Goal: Information Seeking & Learning: Find specific fact

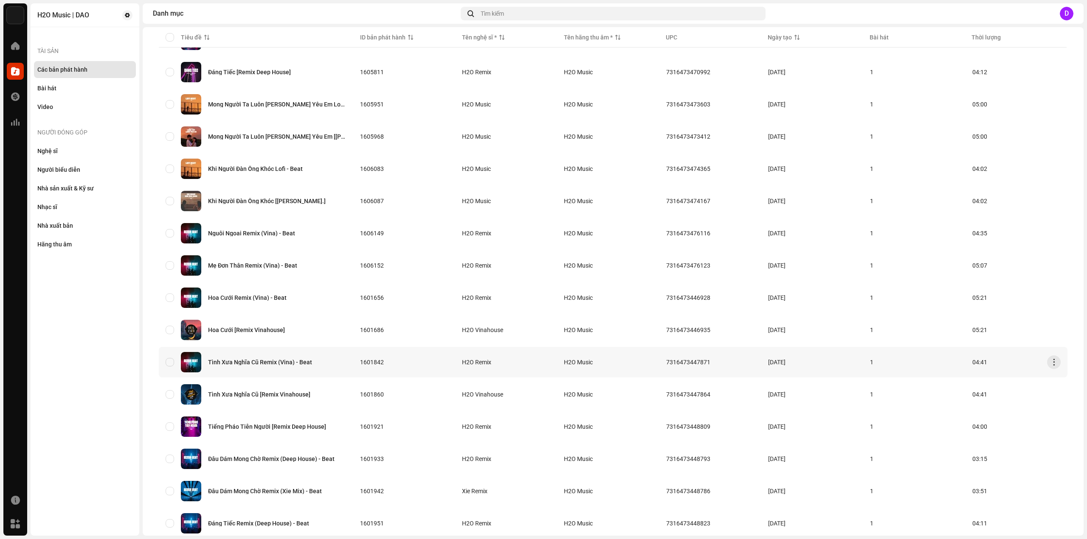
scroll to position [382, 0]
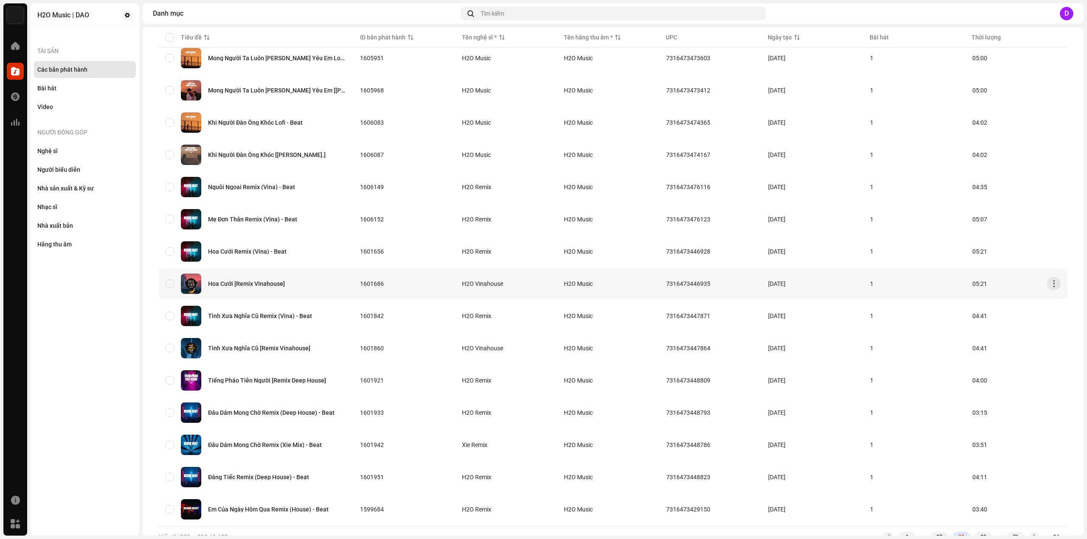
click at [258, 286] on div "Hoa Cưới [Remix Vinahouse]" at bounding box center [246, 284] width 77 height 6
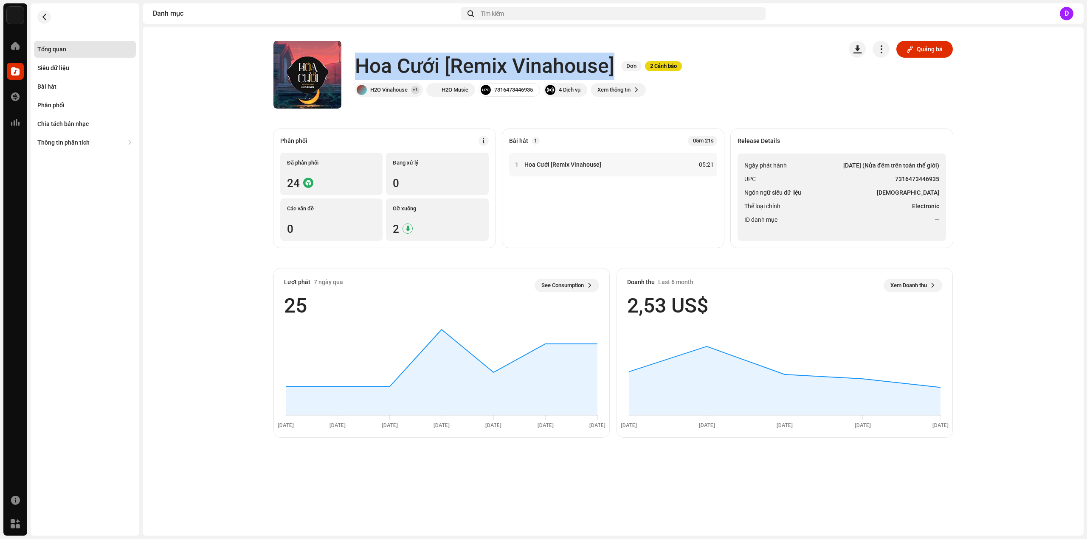
drag, startPoint x: 355, startPoint y: 64, endPoint x: 613, endPoint y: 67, distance: 258.5
click at [613, 67] on h1 "Hoa Cưới [Remix Vinahouse]" at bounding box center [484, 66] width 259 height 27
copy h1 "Hoa Cưới [Remix Vinahouse]"
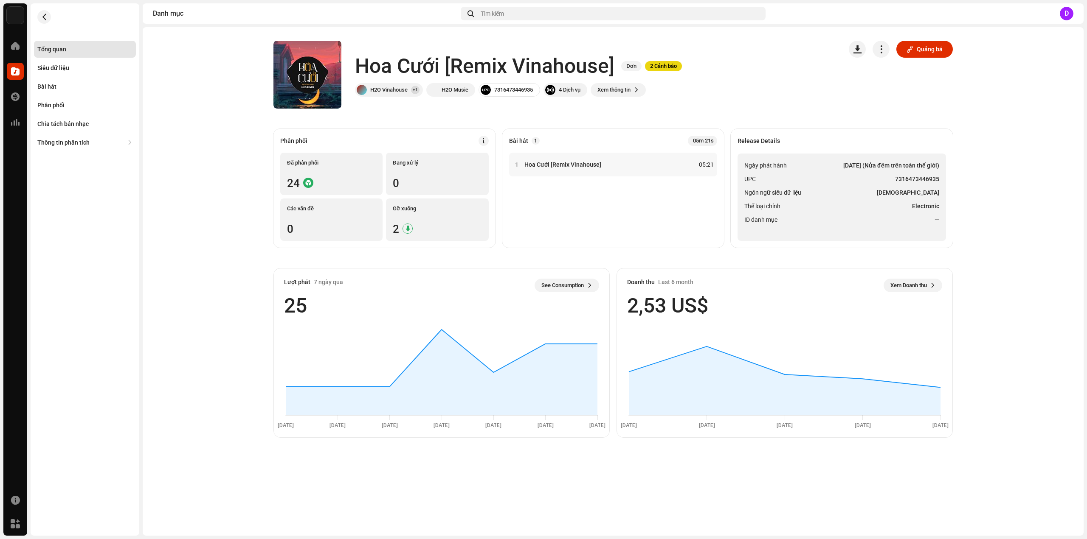
click at [834, 199] on ul "Ngày phát hành [DATE] (Nửa đêm trên toàn thế giới) UPC 7316473446935 Ngôn ngữ s…" at bounding box center [841, 197] width 208 height 87
click at [894, 180] on li "UPC 7316473446935" at bounding box center [841, 179] width 195 height 10
drag, startPoint x: 895, startPoint y: 179, endPoint x: 942, endPoint y: 180, distance: 47.1
click at [942, 180] on ul "Ngày phát hành [DATE] (Nửa đêm trên toàn thế giới) UPC 7316473446935 Ngôn ngữ s…" at bounding box center [841, 197] width 208 height 87
copy strong "7316473446935"
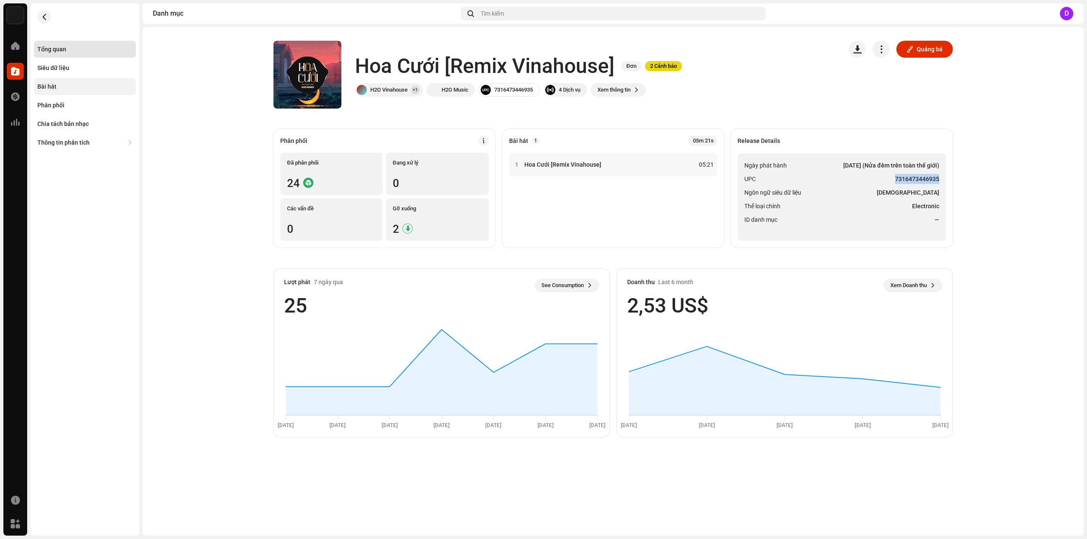
click at [45, 86] on div "Bài hát" at bounding box center [46, 86] width 19 height 7
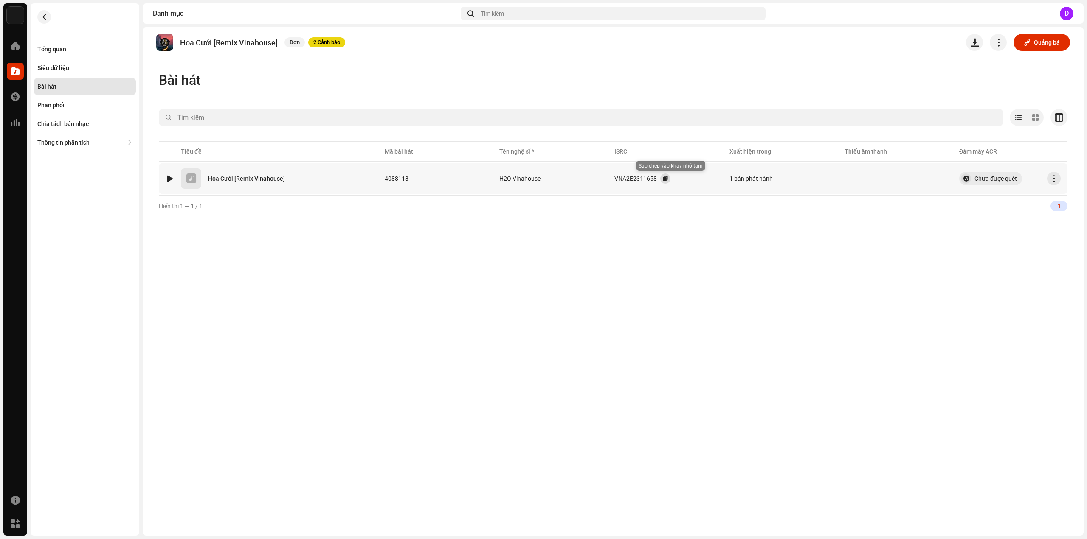
click at [670, 178] on button "button" at bounding box center [665, 179] width 10 height 10
click at [69, 52] on div "Tổng quan" at bounding box center [85, 49] width 102 height 17
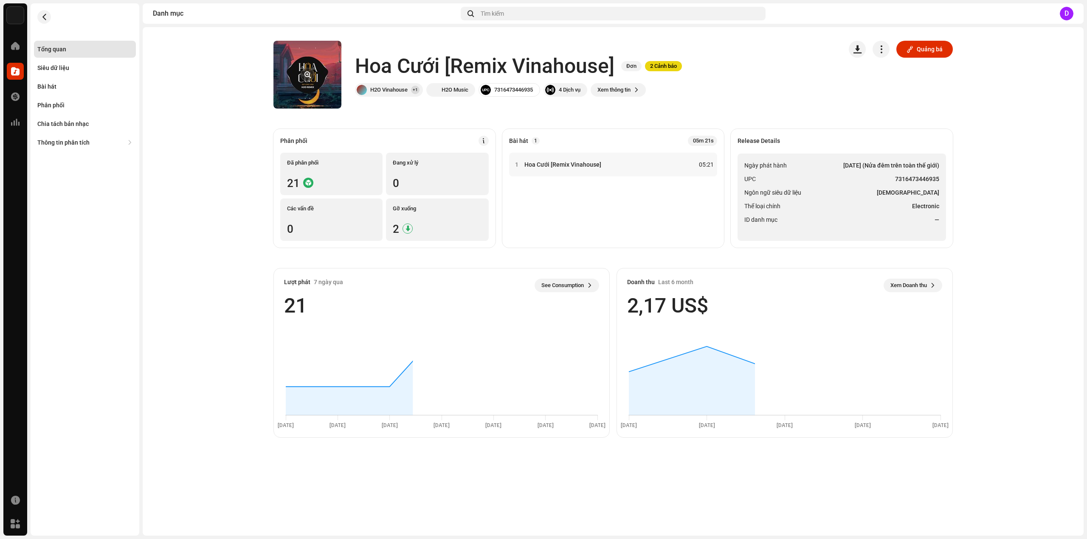
click at [312, 76] on button "button" at bounding box center [307, 75] width 14 height 14
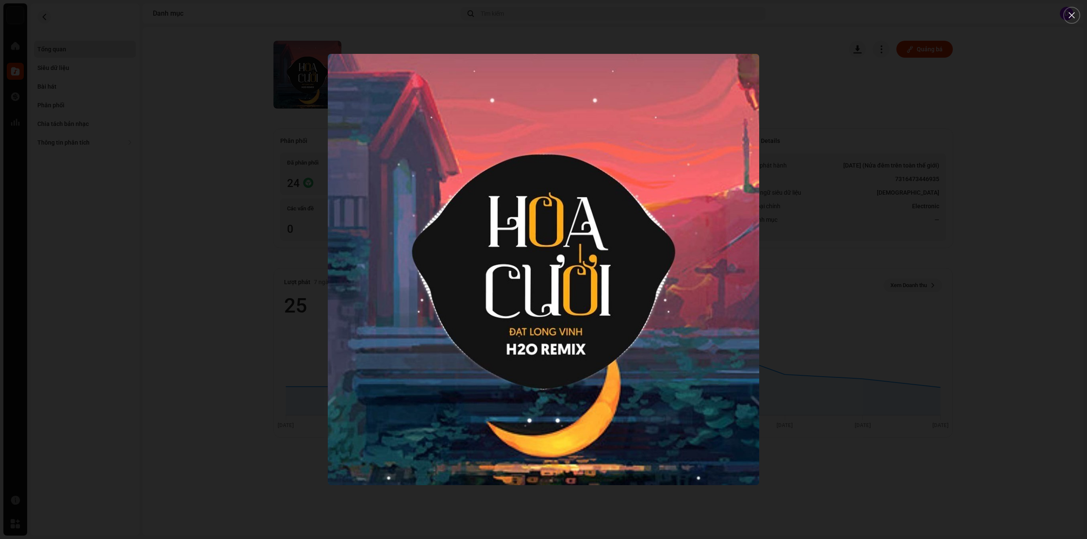
drag, startPoint x: 157, startPoint y: 128, endPoint x: 100, endPoint y: 111, distance: 59.6
click at [158, 128] on div at bounding box center [543, 269] width 1087 height 539
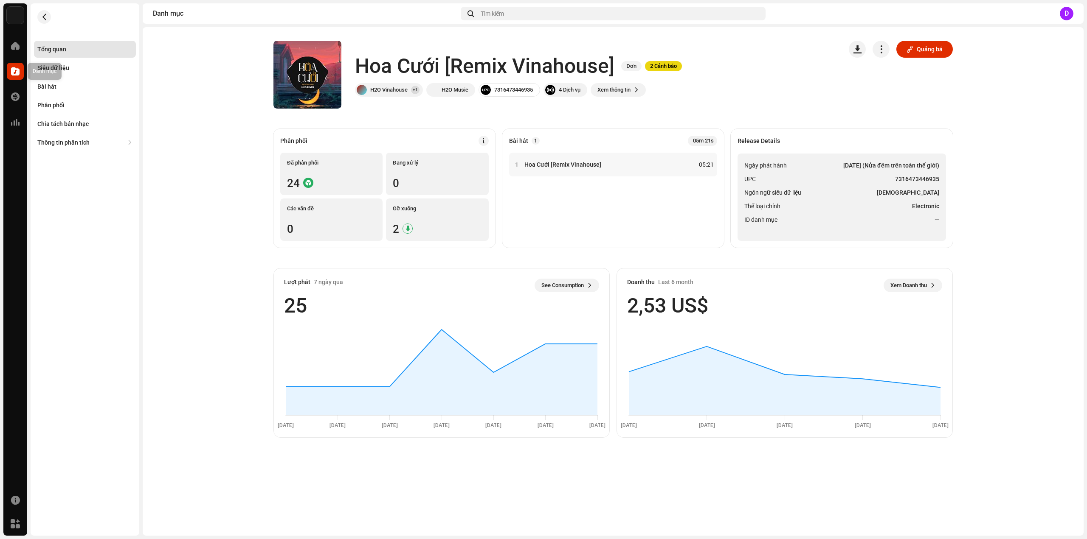
click at [14, 68] on span at bounding box center [15, 71] width 8 height 7
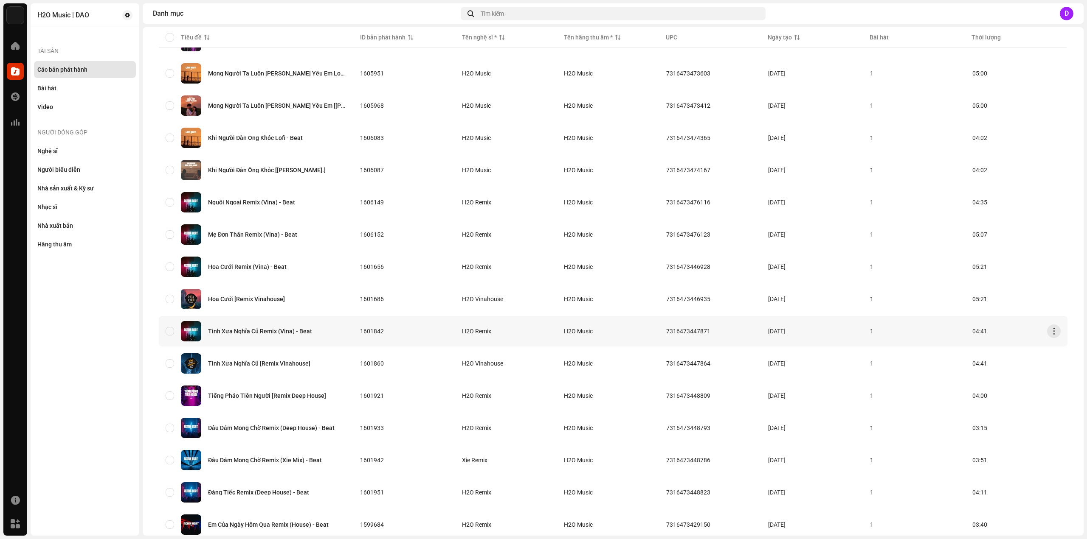
scroll to position [382, 0]
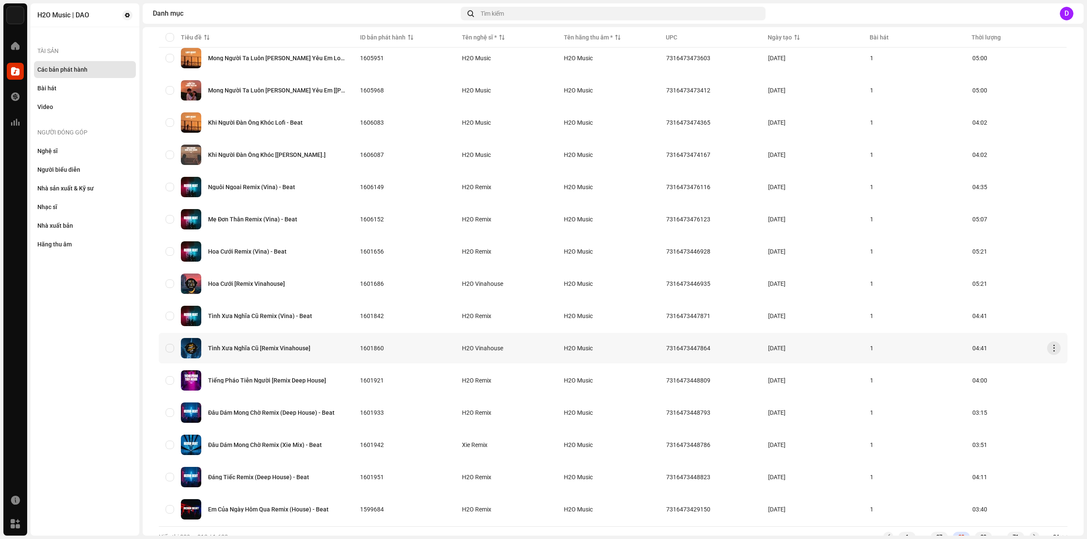
click at [261, 352] on div "Tình Xưa Nghĩa Cũ [Remix Vinahouse]" at bounding box center [256, 348] width 181 height 20
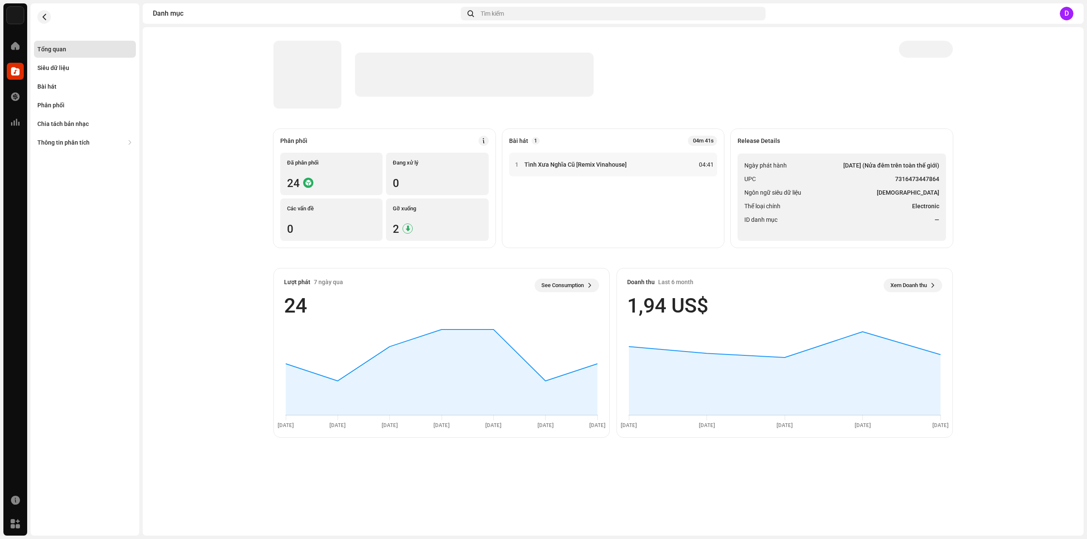
click at [943, 490] on div "Phân phối Đã phân phối 24 Đang xử lý 0 Các vấn đề 0 Gỡ xuống 2 Bài hát 1 04m 41…" at bounding box center [613, 281] width 941 height 509
click at [536, 166] on strong "Tình Xưa Nghĩa Cũ [Remix Vinahouse]" at bounding box center [575, 164] width 102 height 7
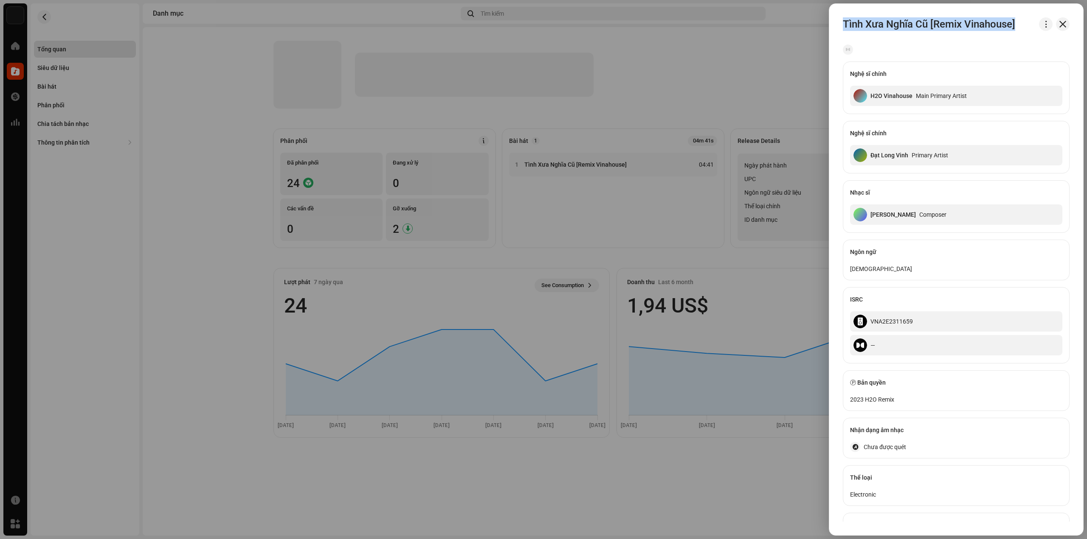
drag, startPoint x: 843, startPoint y: 25, endPoint x: 1022, endPoint y: 33, distance: 178.4
click at [1022, 33] on div "Tình Xưa Nghĩa Cũ [Remix Vinahouse] Nghệ sĩ chính H2O Vinahouse Main Primary Ar…" at bounding box center [956, 269] width 254 height 505
copy div "Tình Xưa Nghĩa Cũ [Remix Vinahouse]"
click at [594, 167] on div at bounding box center [543, 269] width 1087 height 539
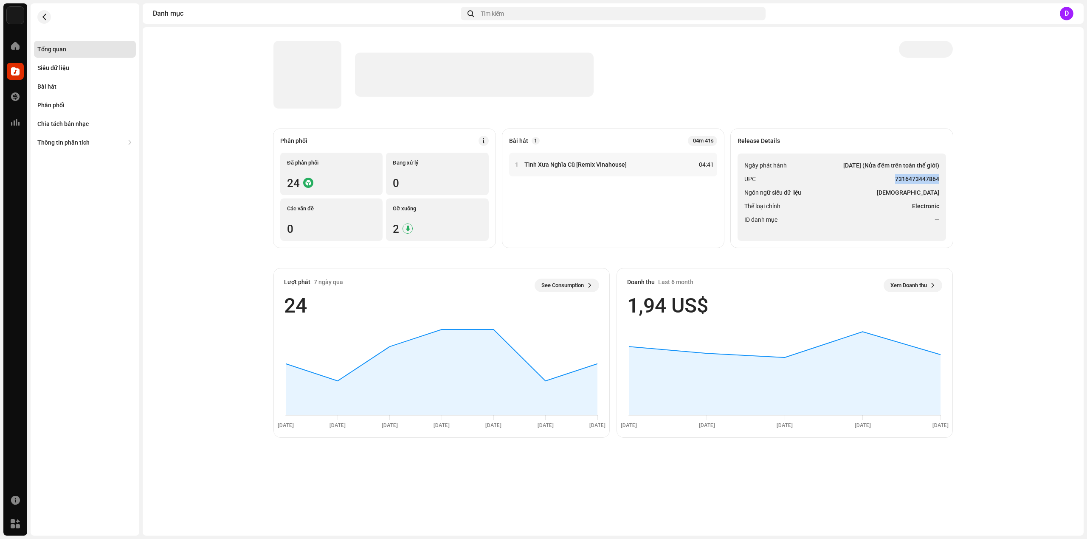
drag, startPoint x: 896, startPoint y: 177, endPoint x: 938, endPoint y: 177, distance: 42.0
click at [938, 177] on strong "7316473447864" at bounding box center [917, 179] width 44 height 10
copy strong "7316473447864"
click at [59, 89] on div "Bài hát" at bounding box center [84, 86] width 95 height 7
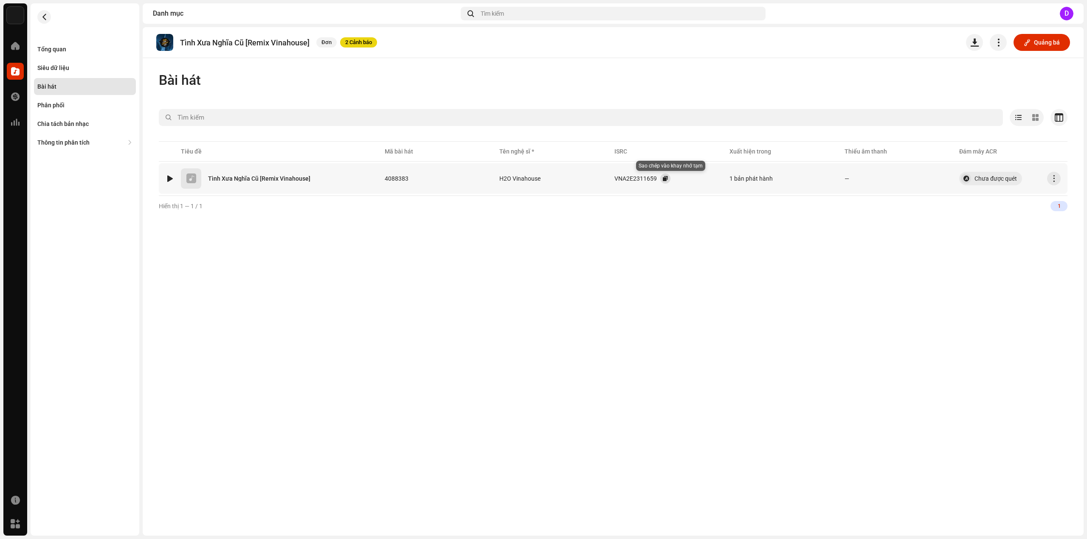
click at [668, 181] on button "button" at bounding box center [665, 179] width 10 height 10
click at [67, 48] on div "Tổng quan" at bounding box center [84, 49] width 95 height 7
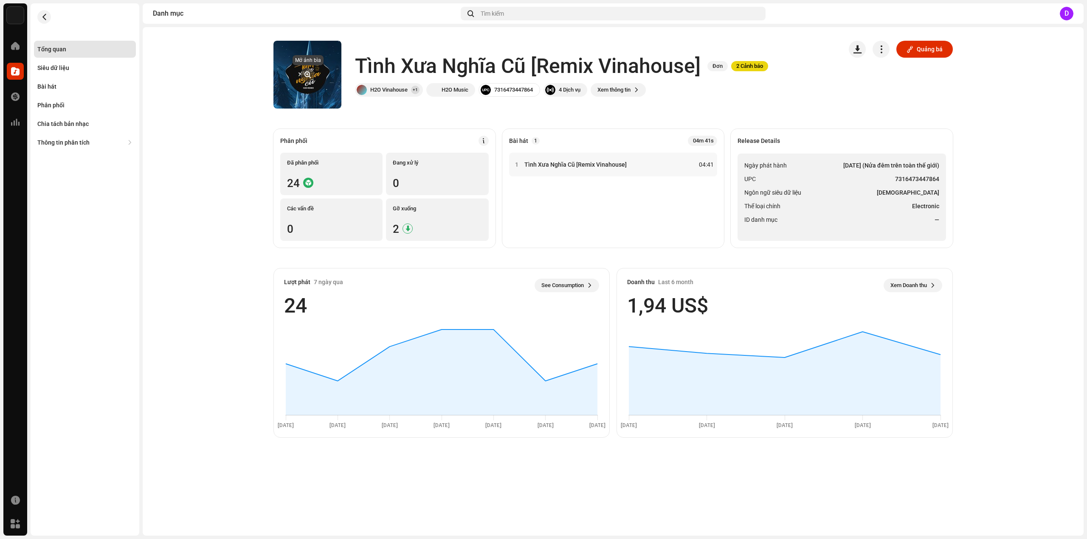
click at [312, 77] on button "button" at bounding box center [307, 75] width 14 height 14
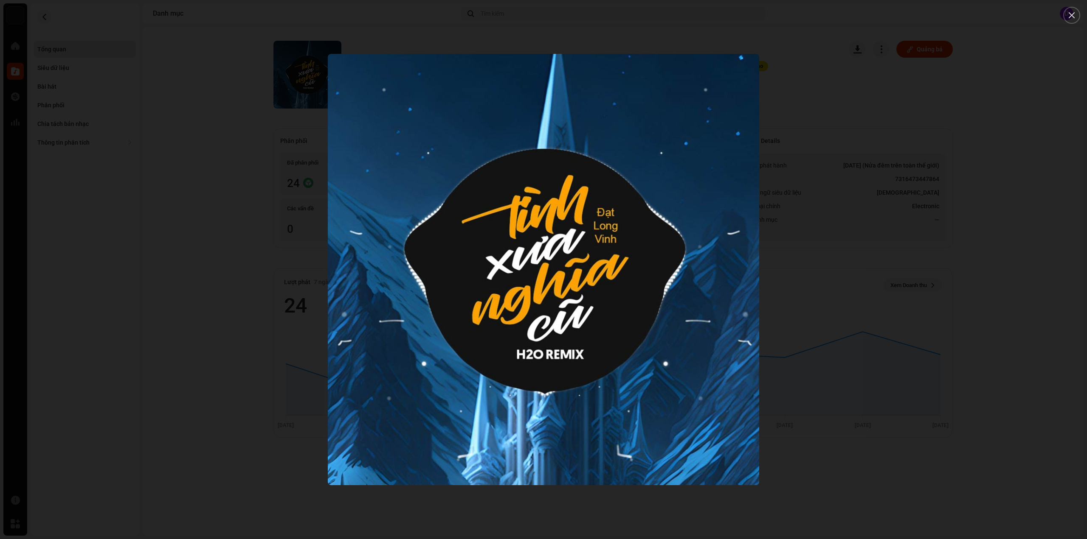
click at [133, 91] on div at bounding box center [543, 269] width 1087 height 539
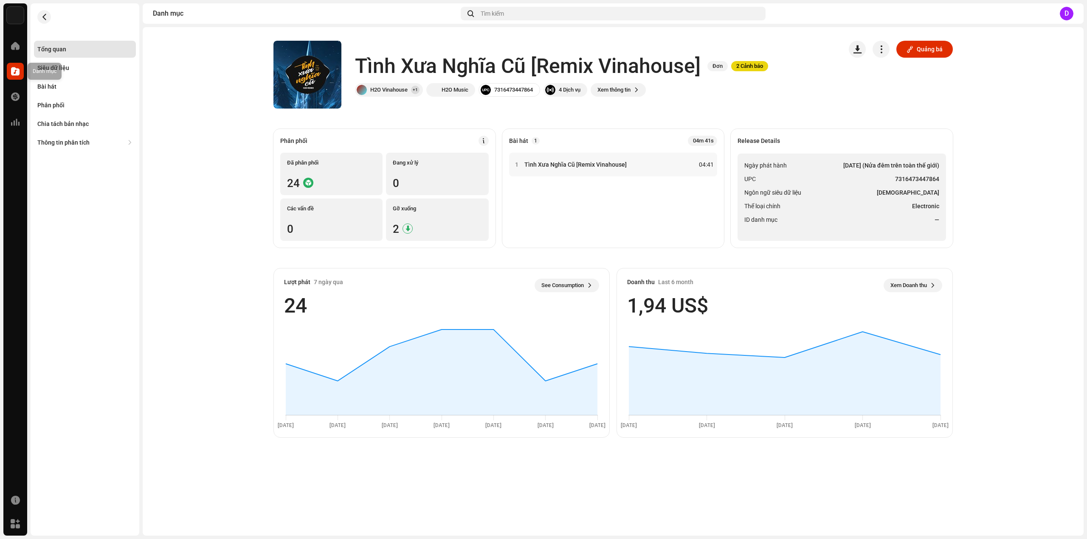
click at [11, 70] on span at bounding box center [15, 71] width 8 height 7
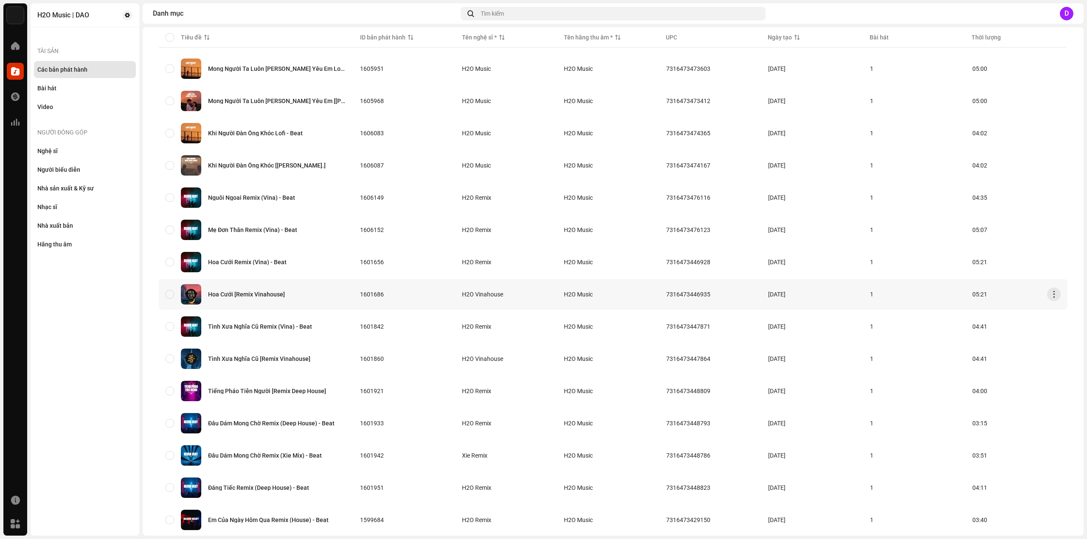
scroll to position [396, 0]
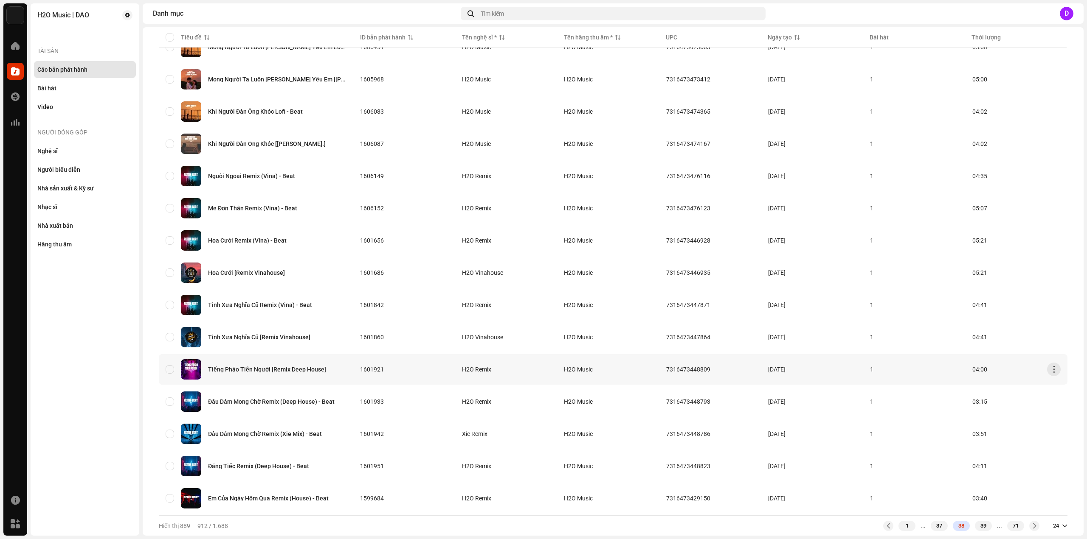
click at [285, 367] on div "Tiếng Pháo Tiễn Người [Remix Deep House]" at bounding box center [267, 370] width 118 height 6
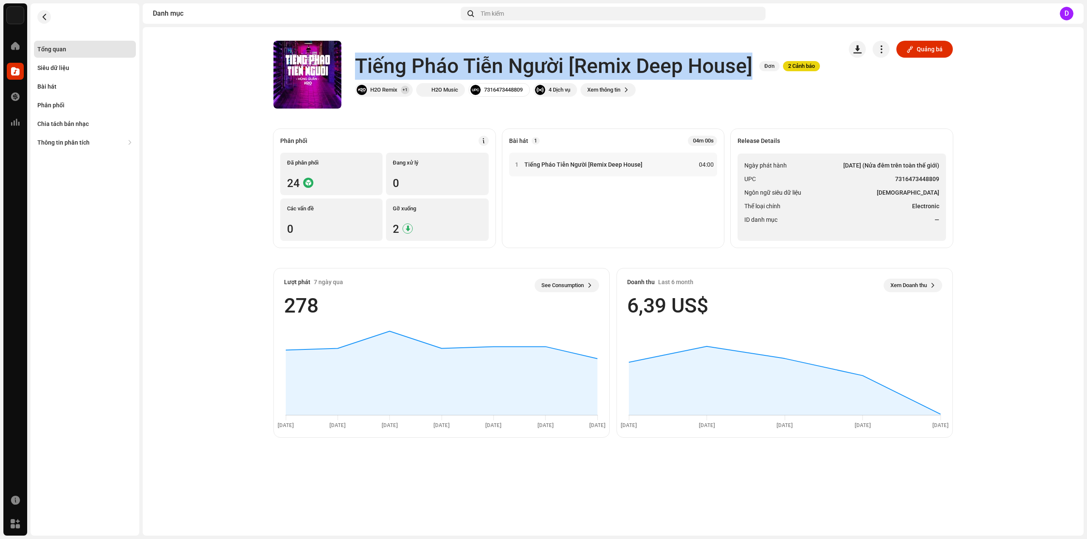
drag, startPoint x: 359, startPoint y: 64, endPoint x: 750, endPoint y: 63, distance: 390.9
click at [750, 63] on h1 "Tiếng Pháo Tiễn Người [Remix Deep House]" at bounding box center [553, 66] width 397 height 27
copy h1 "Tiếng Pháo Tiễn Người [Remix Deep House]"
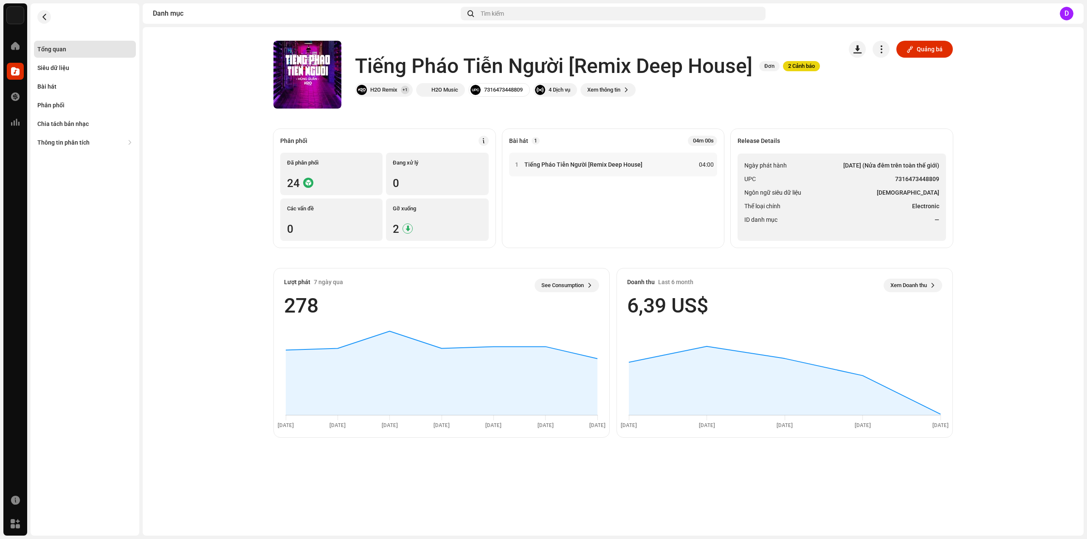
click at [930, 184] on strong "7316473448809" at bounding box center [917, 179] width 44 height 10
drag, startPoint x: 894, startPoint y: 180, endPoint x: 938, endPoint y: 180, distance: 44.1
click at [938, 180] on li "UPC 7316473448809" at bounding box center [841, 179] width 195 height 10
copy strong "7316473448809"
click at [55, 79] on div "Bài hát" at bounding box center [85, 86] width 102 height 17
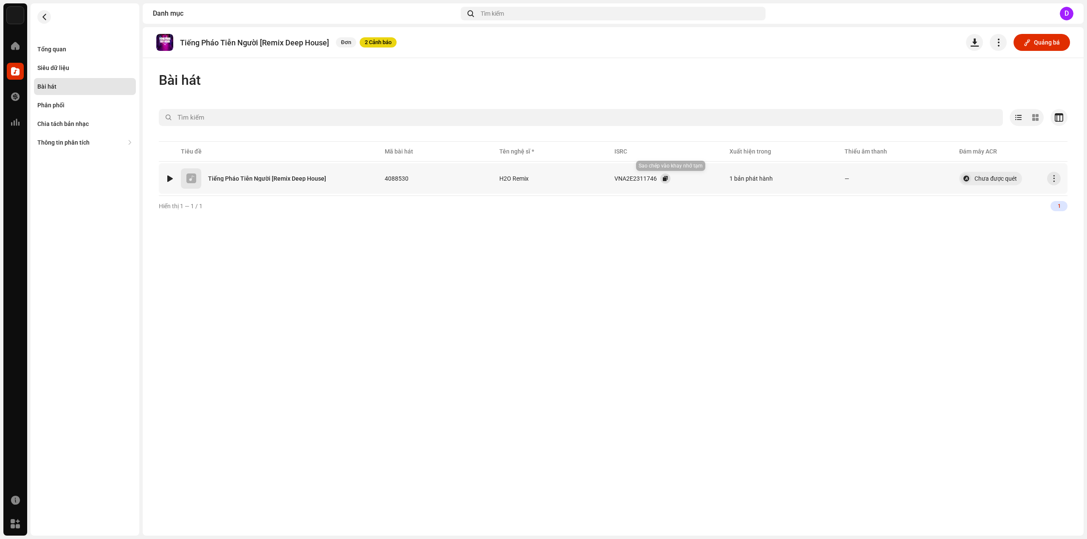
click at [663, 180] on span "button" at bounding box center [665, 178] width 5 height 7
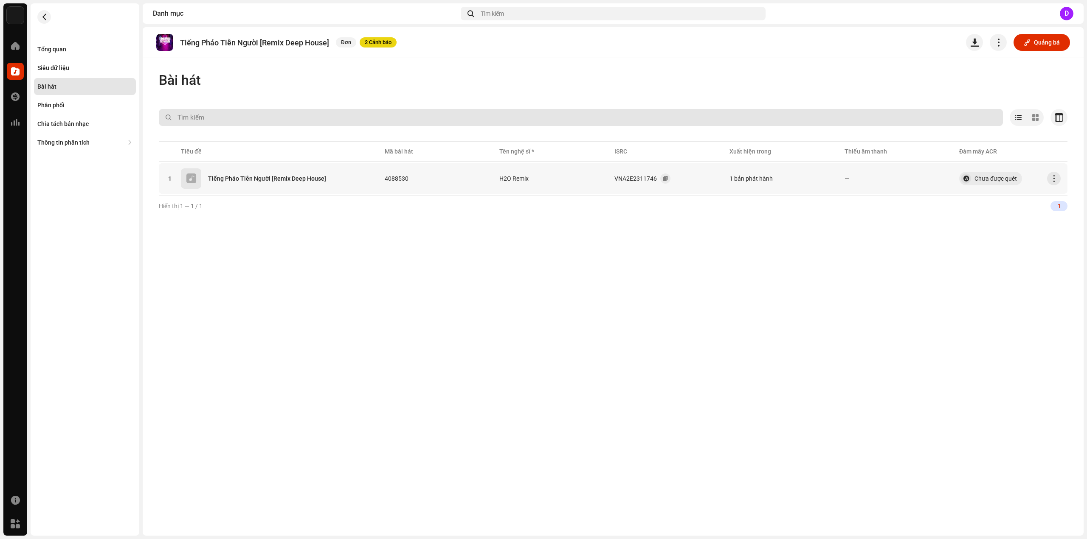
click at [180, 121] on input "text" at bounding box center [581, 117] width 844 height 17
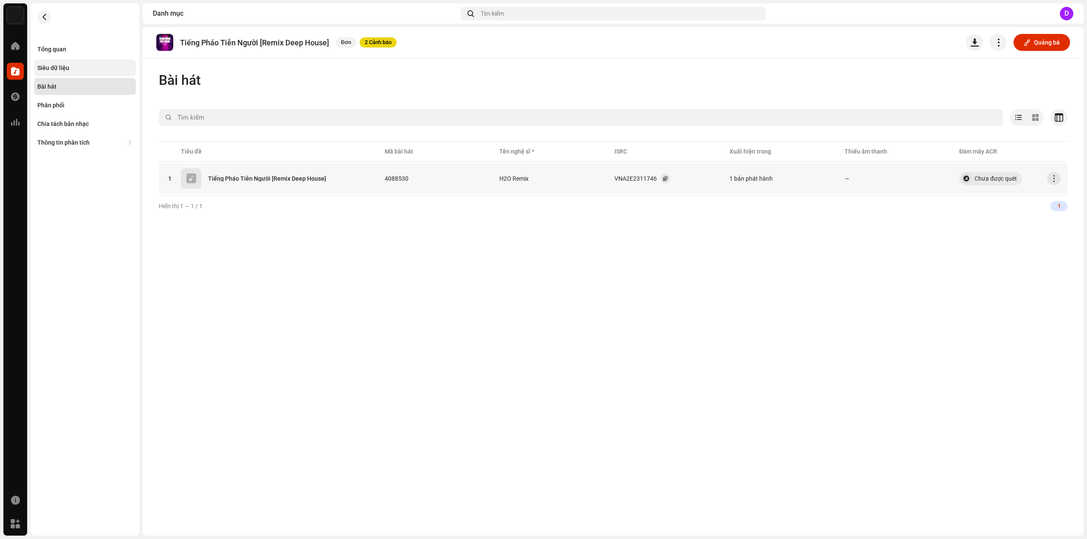
click at [82, 60] on div "Siêu dữ liệu" at bounding box center [85, 67] width 102 height 17
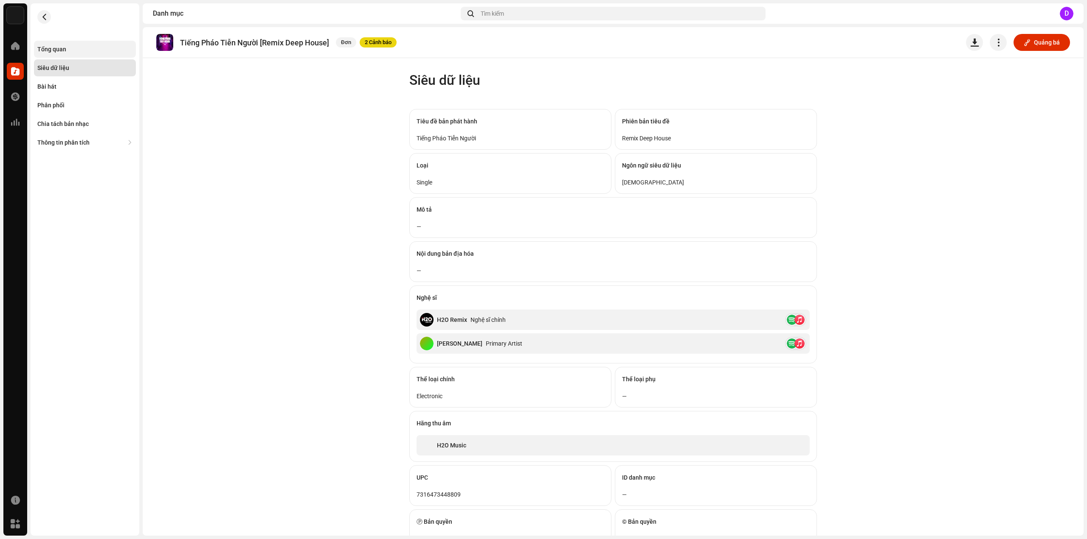
click at [81, 54] on div "Tổng quan" at bounding box center [85, 49] width 102 height 17
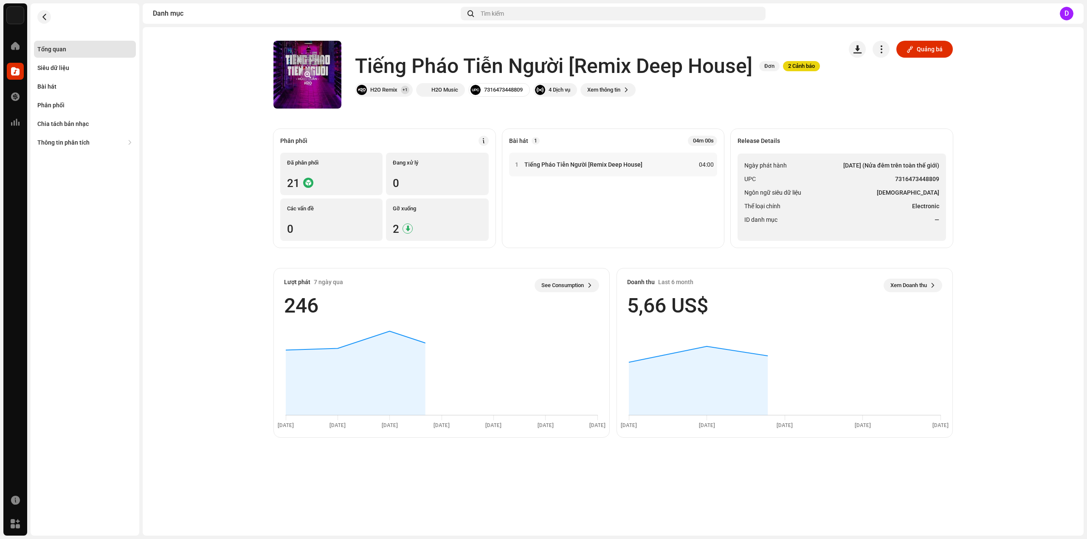
click at [309, 79] on button "button" at bounding box center [307, 75] width 14 height 14
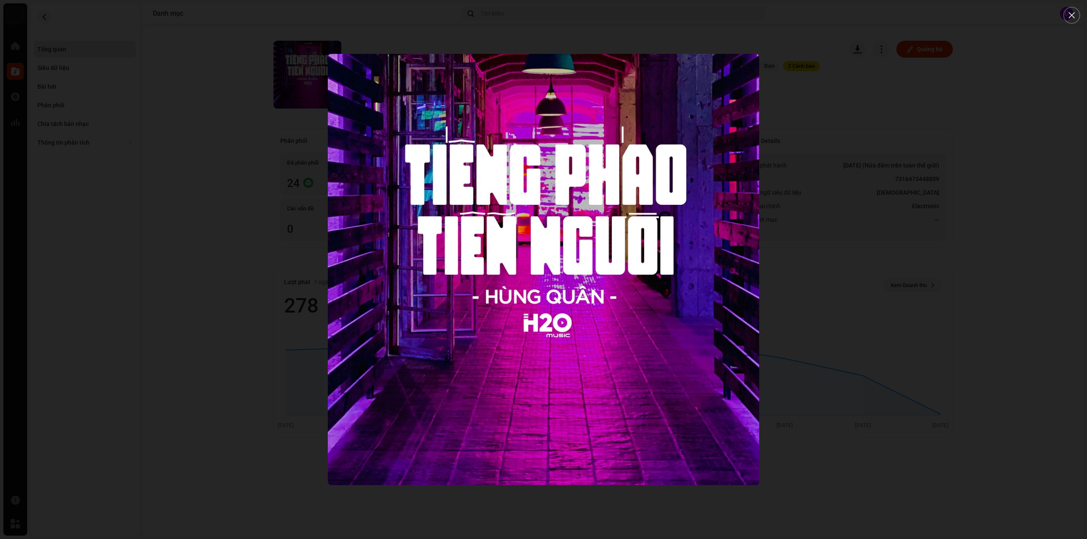
click at [170, 135] on div at bounding box center [543, 269] width 1087 height 539
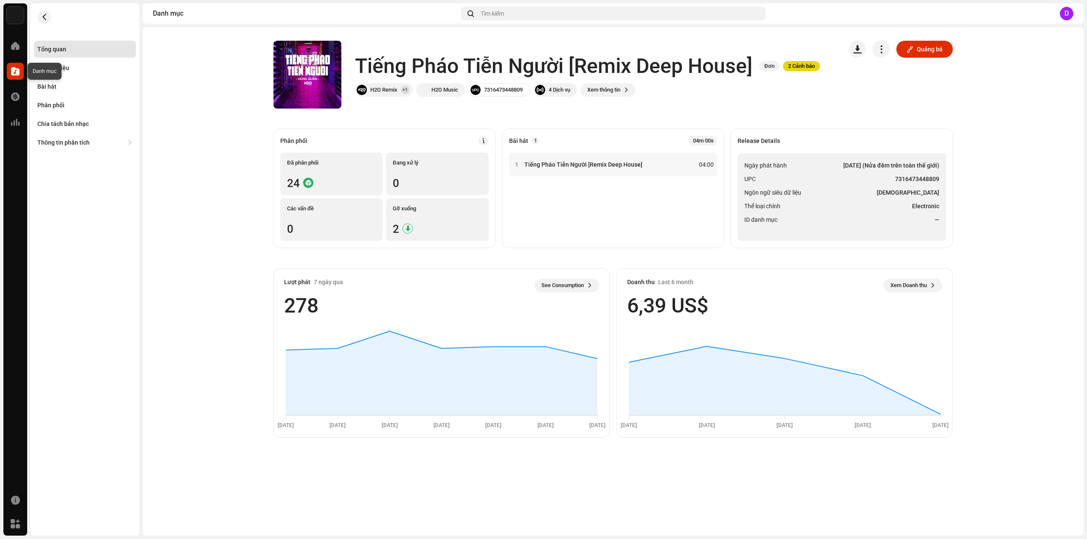
click at [18, 68] on span at bounding box center [15, 71] width 8 height 7
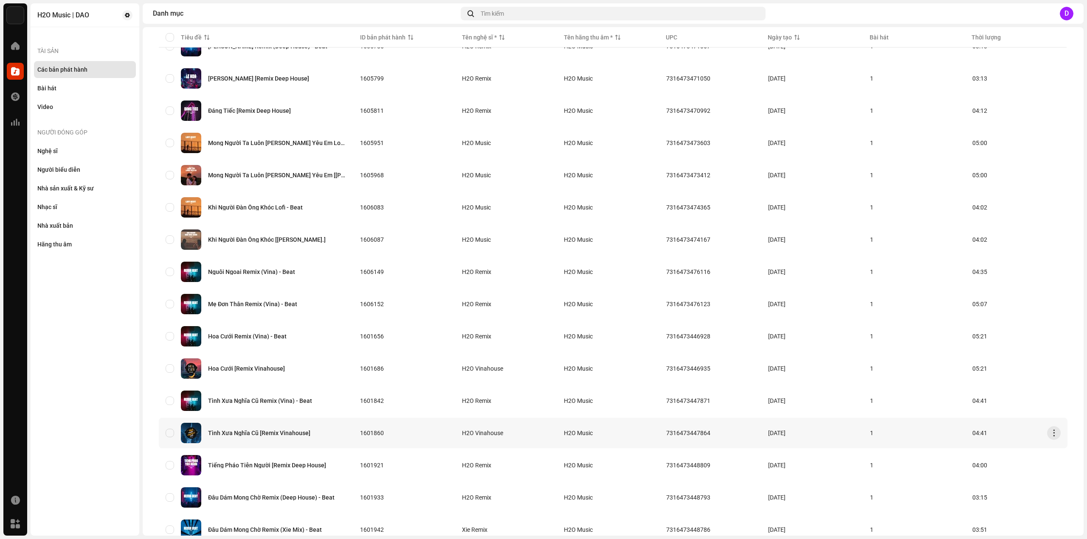
scroll to position [396, 0]
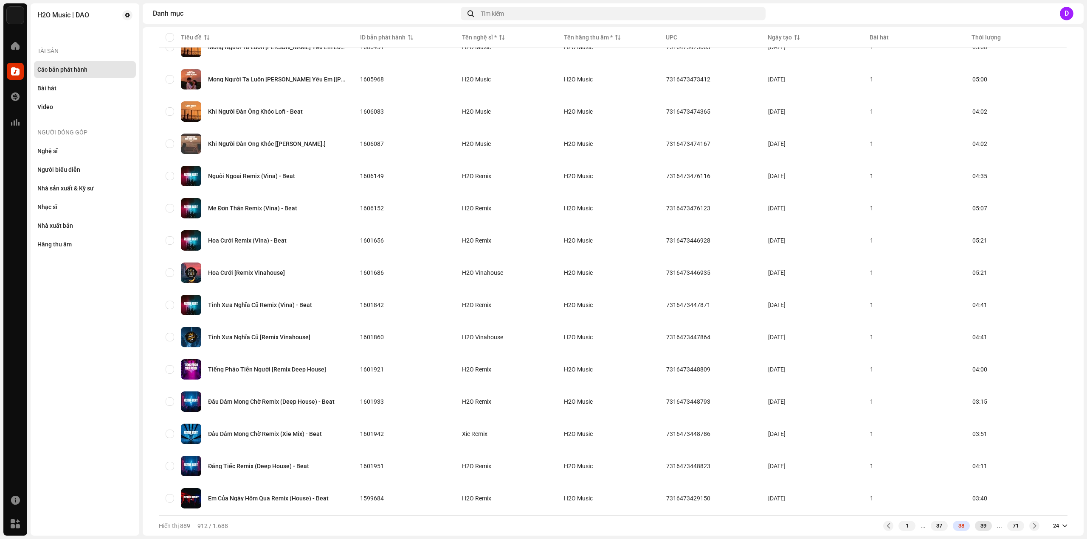
click at [977, 526] on div "39" at bounding box center [982, 526] width 17 height 10
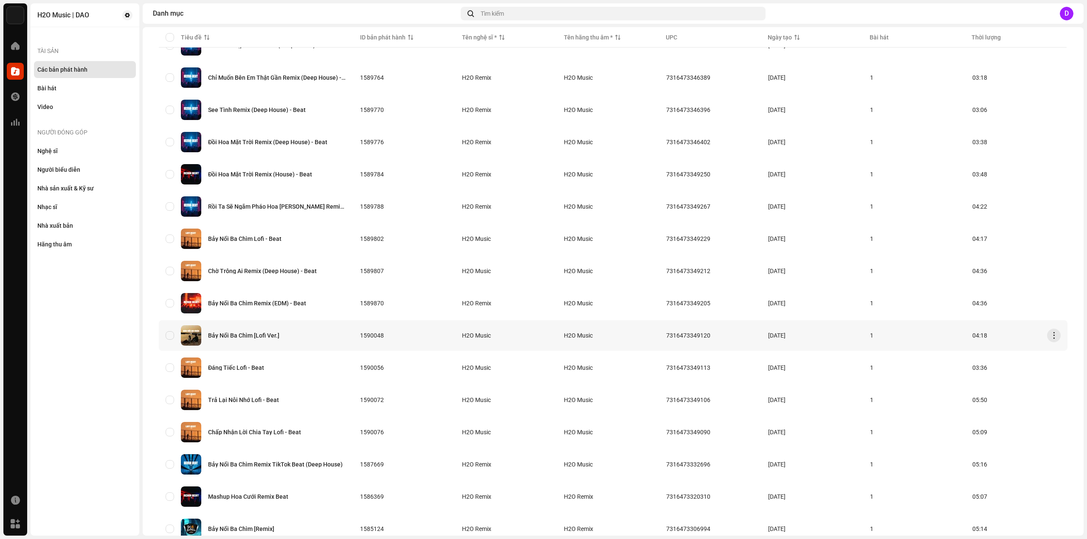
scroll to position [382, 0]
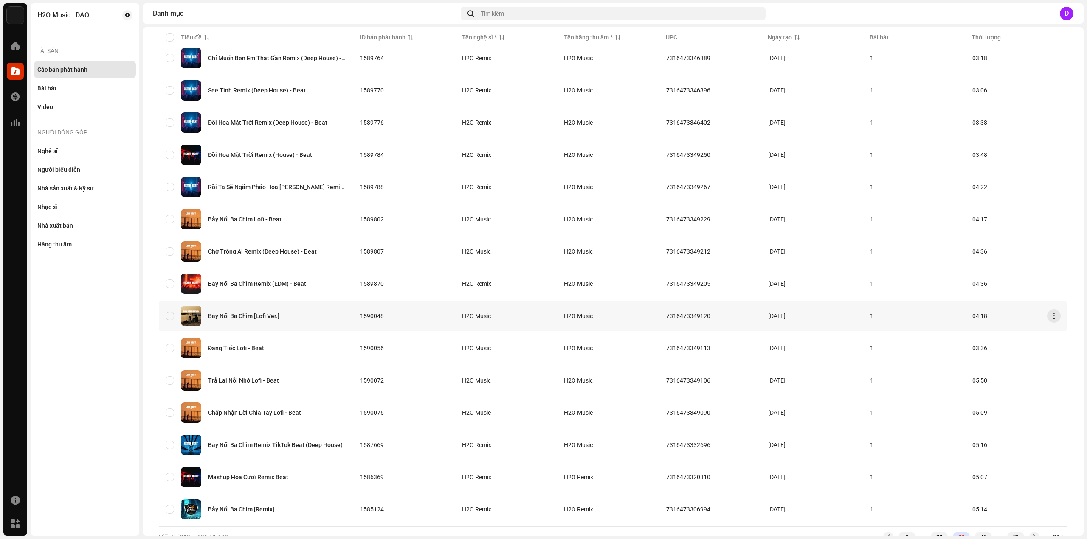
click at [238, 314] on div "Bảy Nổi Ba Chìm [Lofi Ver.]" at bounding box center [243, 316] width 71 height 6
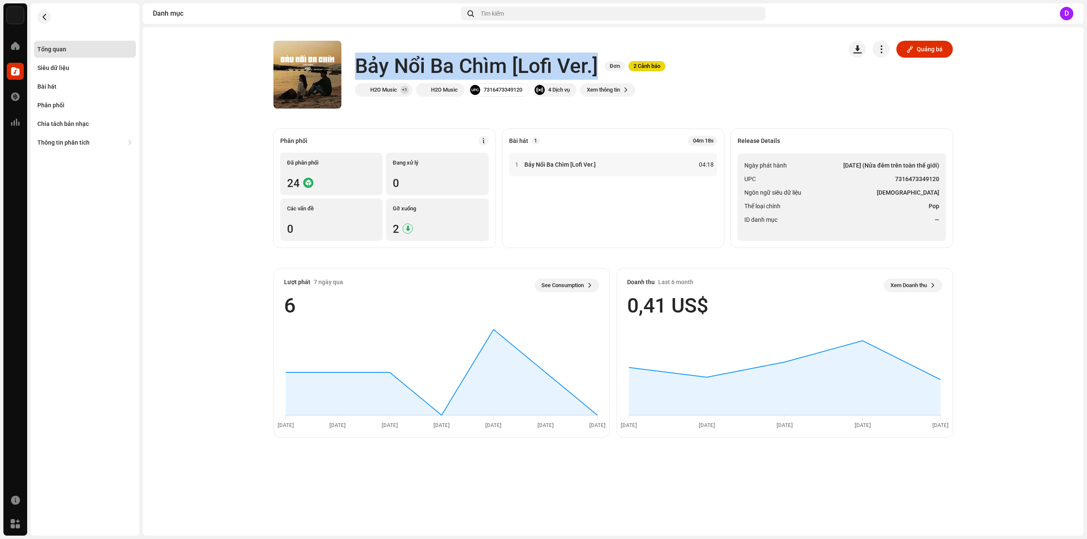
drag, startPoint x: 358, startPoint y: 63, endPoint x: 599, endPoint y: 73, distance: 241.3
click at [599, 73] on div "Bảy Nổi Ba Chìm [Lofi Ver.] Đơn 2 Cảnh báo" at bounding box center [510, 66] width 310 height 27
copy h1 "Bảy Nổi Ba Chìm [Lofi Ver.]"
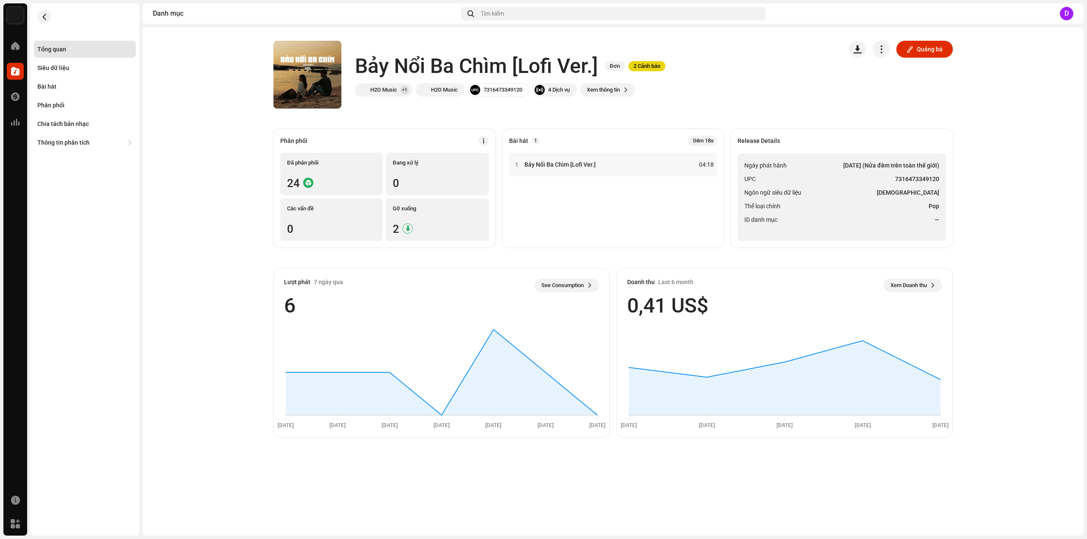
drag, startPoint x: 848, startPoint y: 188, endPoint x: 904, endPoint y: 182, distance: 56.3
click at [848, 188] on li "Ngôn ngữ siêu dữ liệu Vietnamese" at bounding box center [841, 193] width 195 height 10
drag, startPoint x: 896, startPoint y: 178, endPoint x: 938, endPoint y: 179, distance: 42.0
click at [938, 179] on strong "7316473349120" at bounding box center [917, 179] width 44 height 10
copy strong "7316473349120"
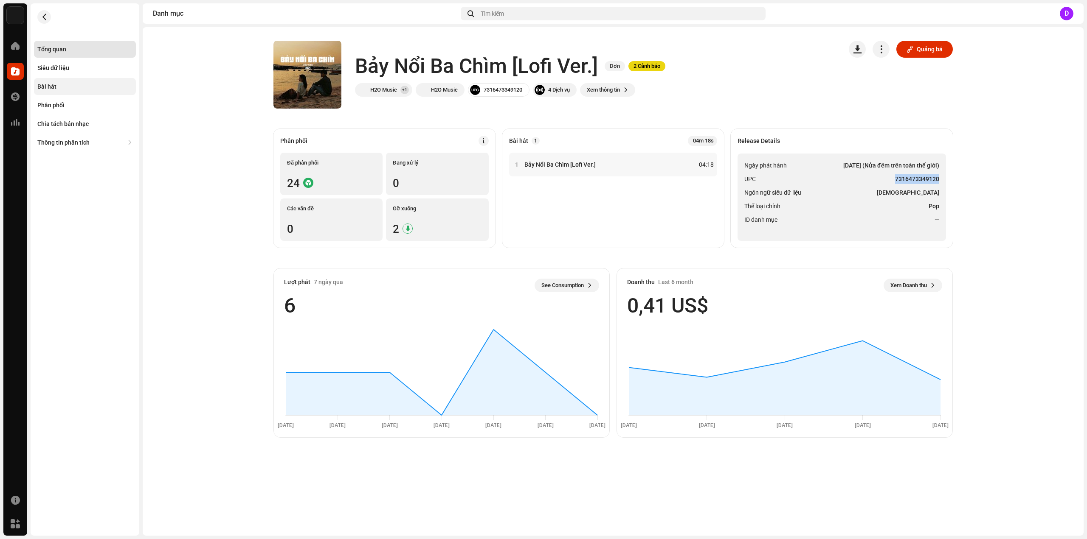
click at [62, 87] on div "Bài hát" at bounding box center [84, 86] width 95 height 7
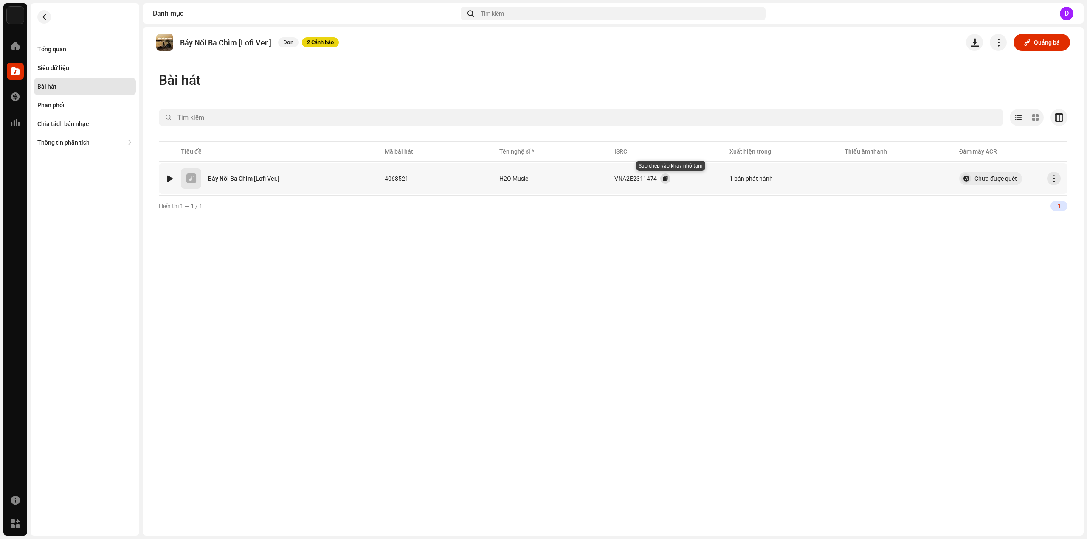
drag, startPoint x: 668, startPoint y: 175, endPoint x: 534, endPoint y: 122, distance: 144.9
click at [668, 175] on button "button" at bounding box center [665, 179] width 10 height 10
click at [64, 49] on div "Tổng quan" at bounding box center [51, 49] width 29 height 7
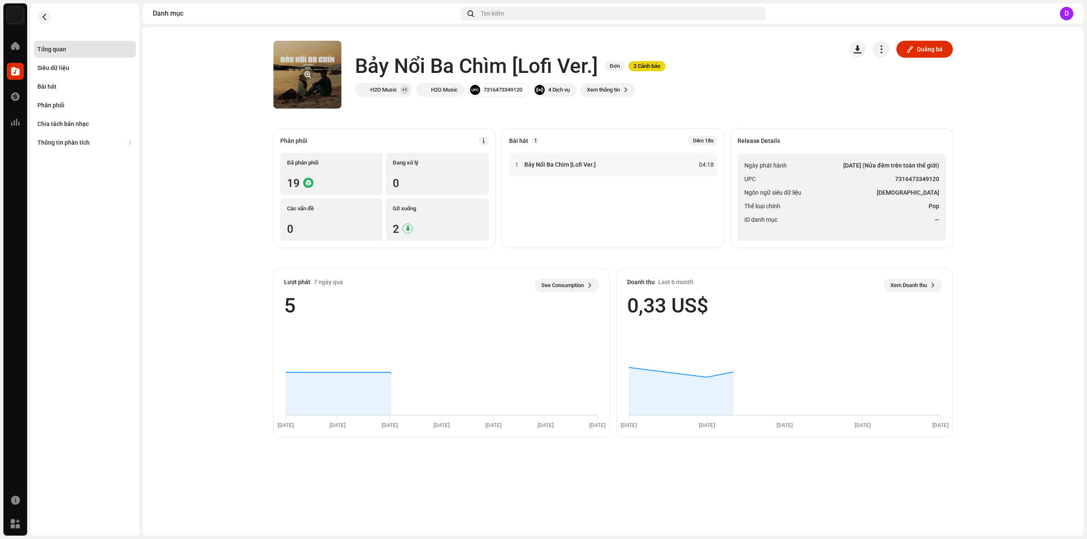
click at [300, 81] on div at bounding box center [307, 75] width 14 height 14
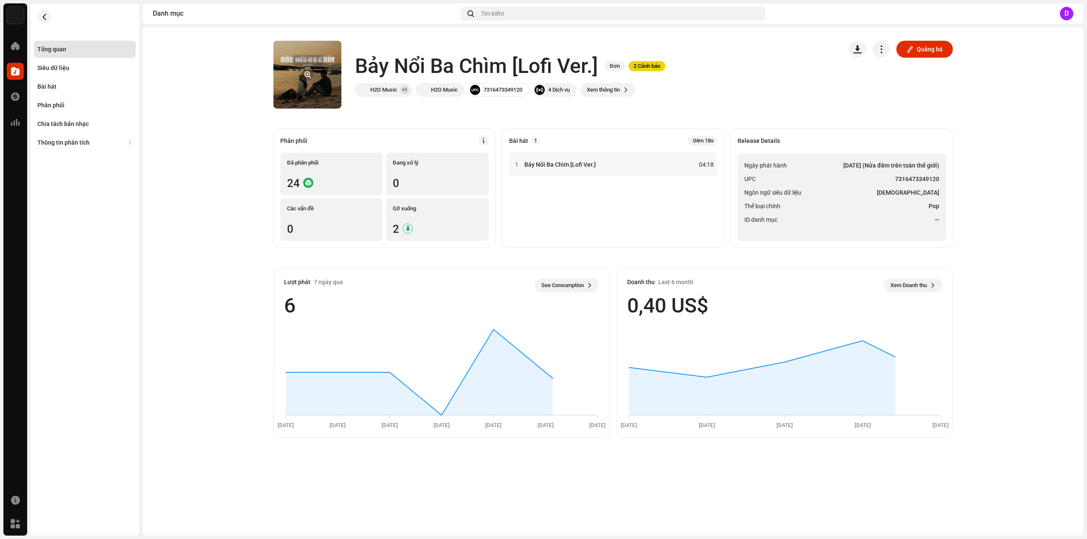
click at [305, 77] on button "button" at bounding box center [307, 75] width 14 height 14
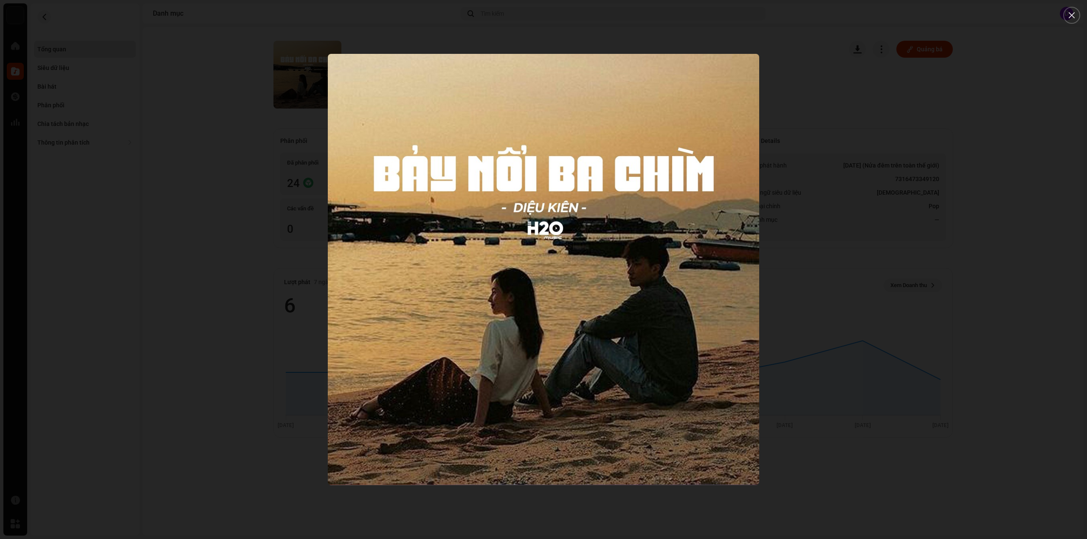
click at [148, 123] on div at bounding box center [543, 269] width 1087 height 539
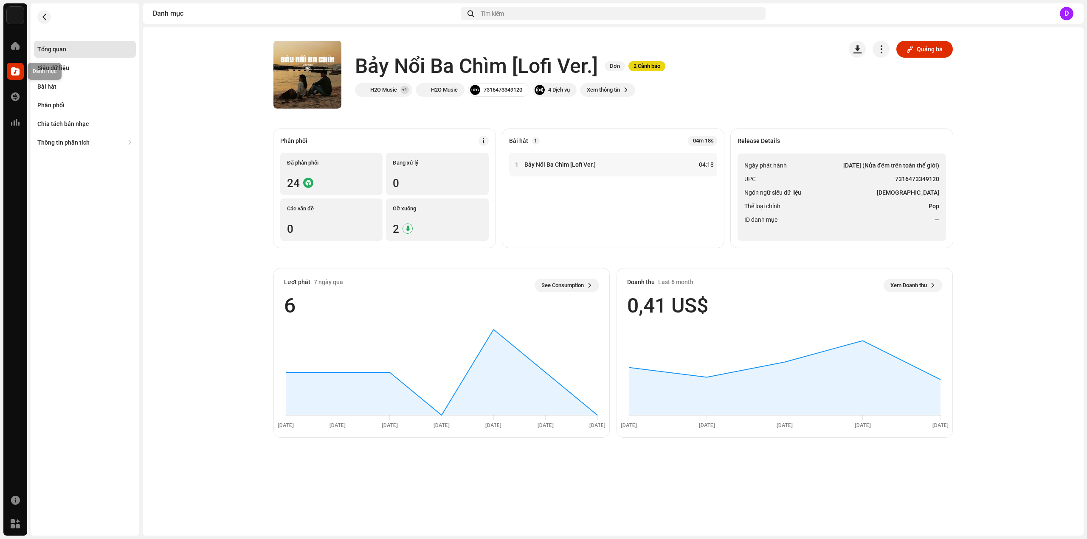
click at [18, 70] on span at bounding box center [15, 71] width 8 height 7
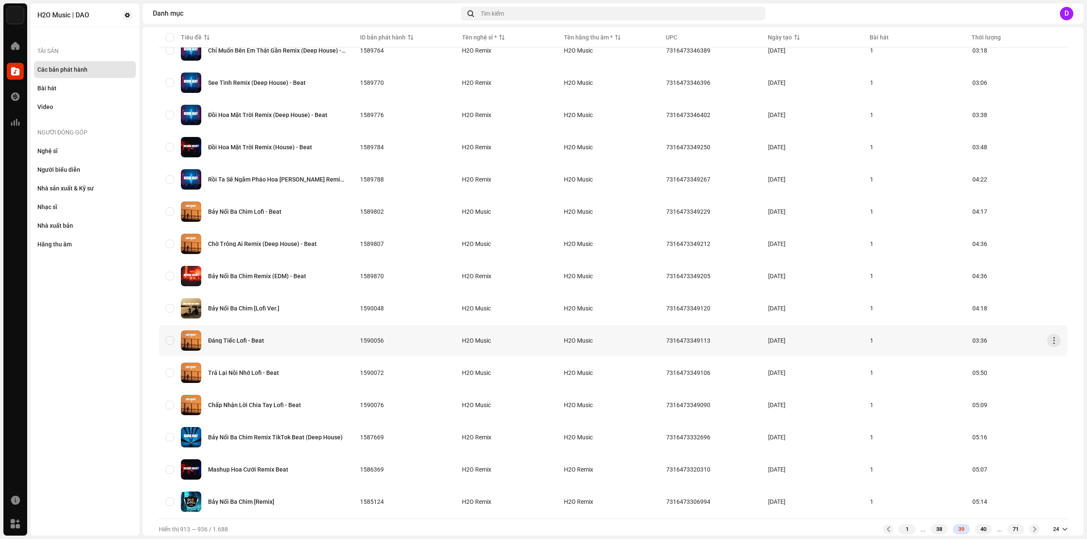
scroll to position [396, 0]
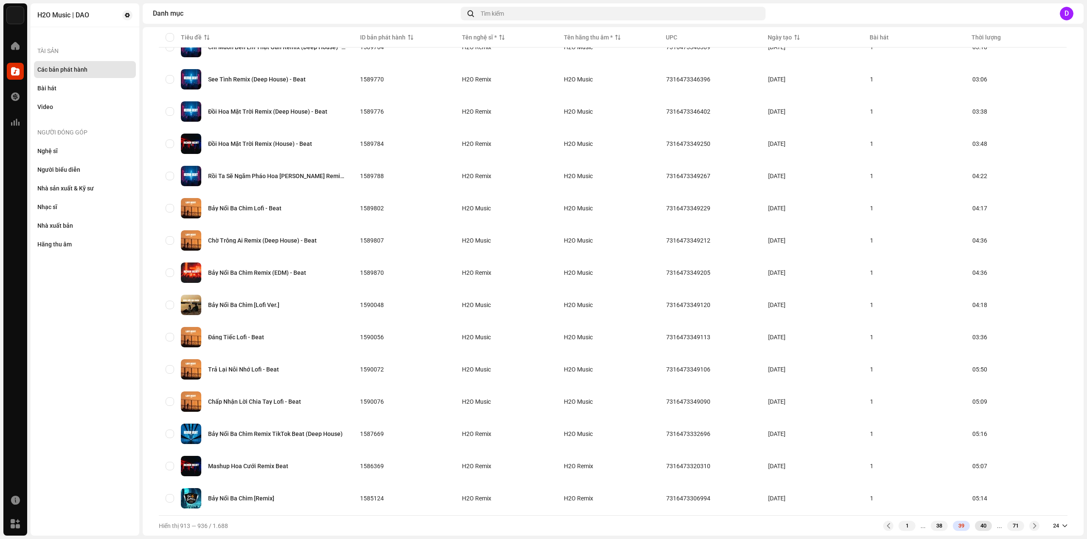
click at [974, 526] on div "40" at bounding box center [982, 526] width 17 height 10
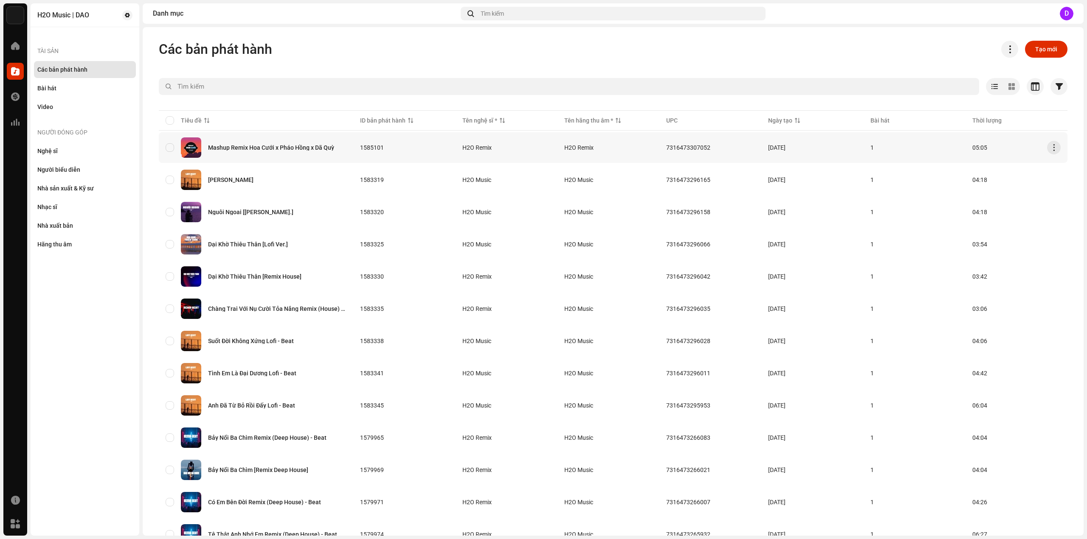
click at [303, 149] on div "Mashup Remix Hoa Cưới x Pháo Hồng x Dã Quỳ" at bounding box center [271, 148] width 126 height 6
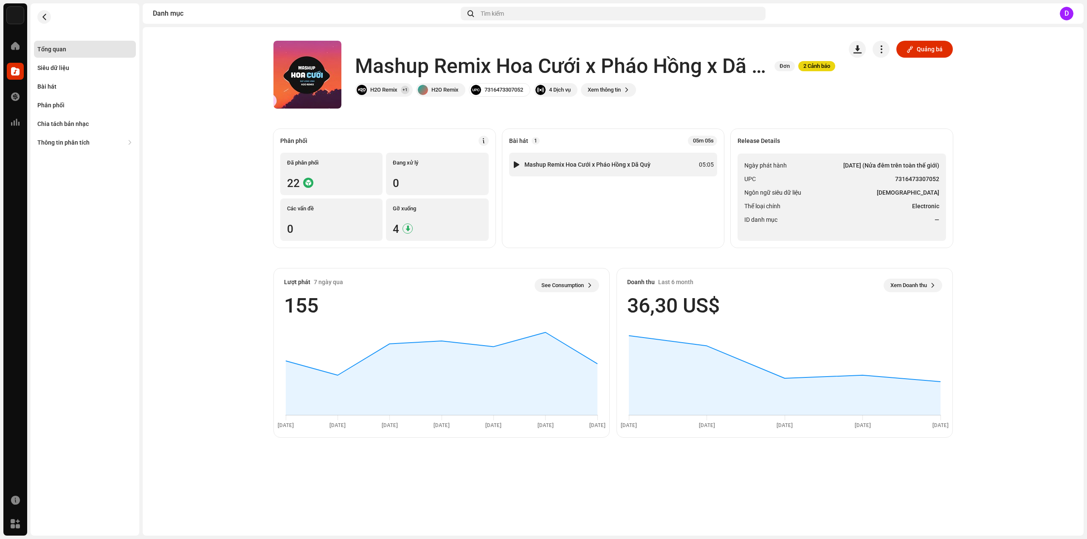
click at [570, 165] on strong "Mashup Remix Hoa Cưới x Pháo Hồng x Dã Quỳ" at bounding box center [587, 164] width 126 height 7
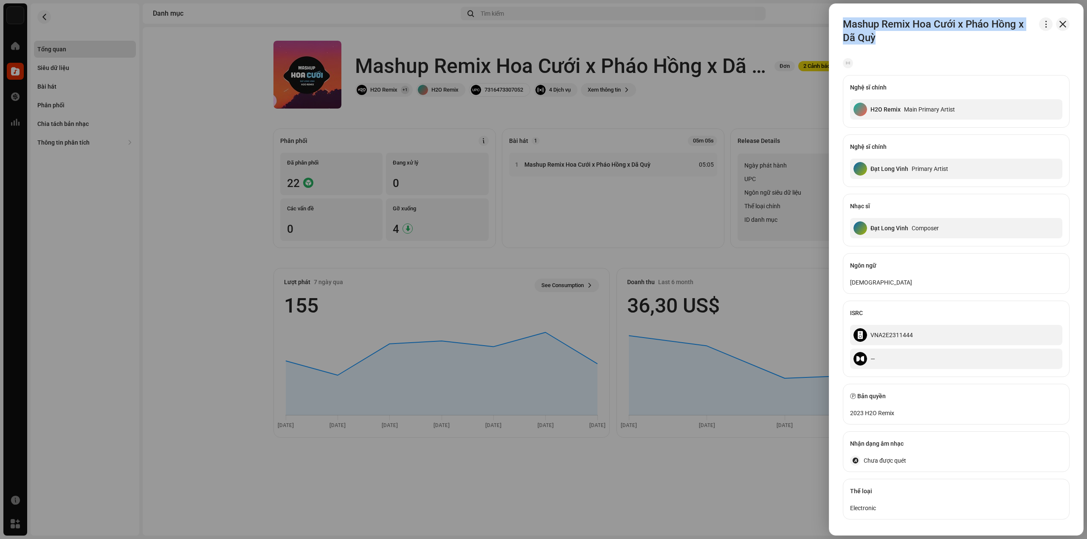
drag, startPoint x: 845, startPoint y: 22, endPoint x: 883, endPoint y: 38, distance: 41.7
click at [883, 38] on h3 "Mashup Remix Hoa Cưới x Pháo Hồng x Dã Quỳ" at bounding box center [938, 30] width 193 height 27
copy h3 "Mashup Remix Hoa Cưới x Pháo Hồng x Dã Quỳ"
click at [700, 225] on div at bounding box center [543, 269] width 1087 height 539
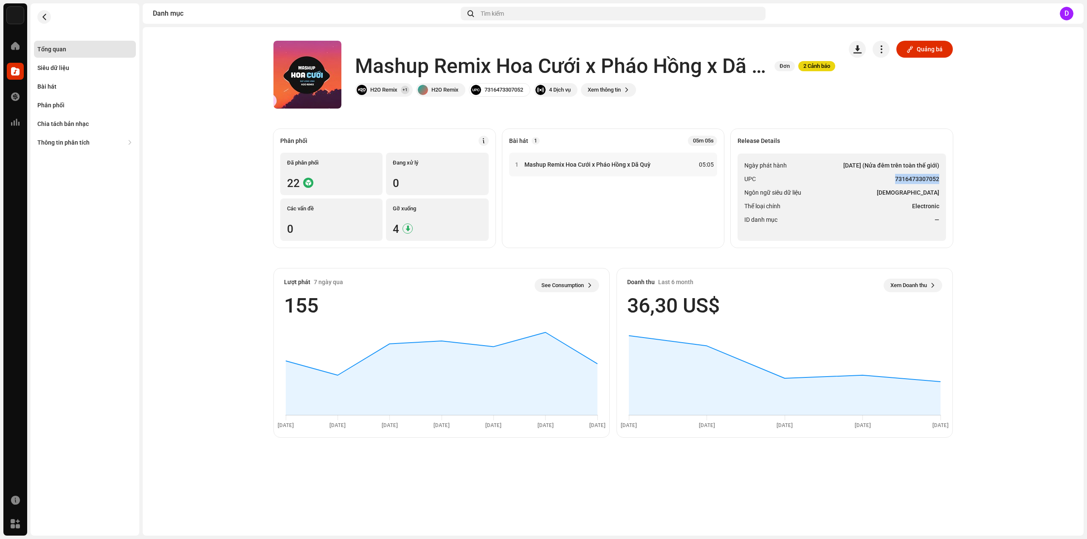
drag, startPoint x: 896, startPoint y: 178, endPoint x: 939, endPoint y: 179, distance: 42.9
click at [939, 179] on ul "Ngày phát hành [DATE] (Nửa đêm trên toàn thế giới) UPC 7316473307052 Ngôn ngữ s…" at bounding box center [841, 197] width 208 height 87
copy strong "7316473307052"
click at [68, 89] on div "Bài hát" at bounding box center [84, 86] width 95 height 7
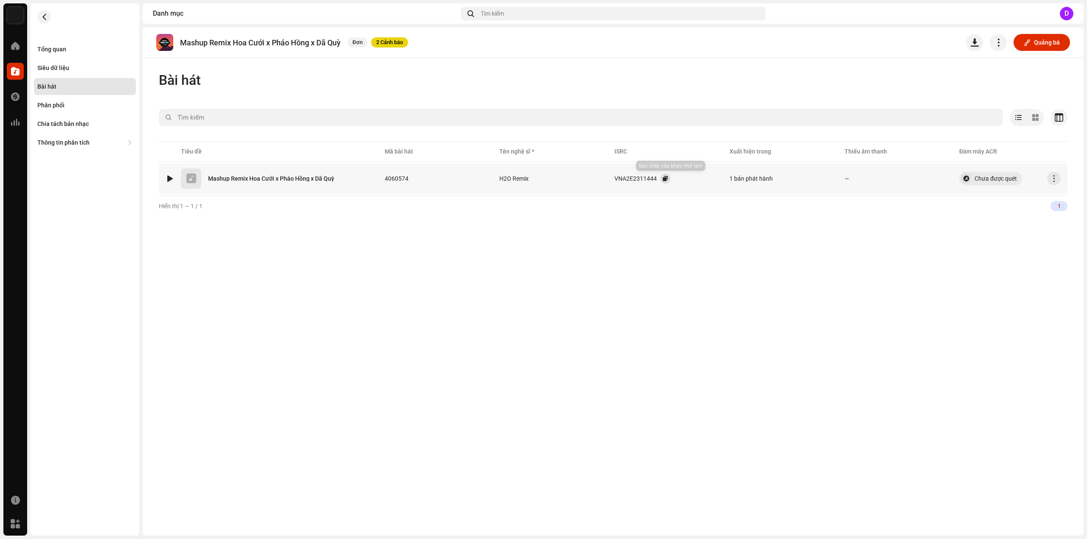
click at [670, 180] on button "button" at bounding box center [665, 179] width 10 height 10
click at [15, 70] on span at bounding box center [15, 71] width 8 height 7
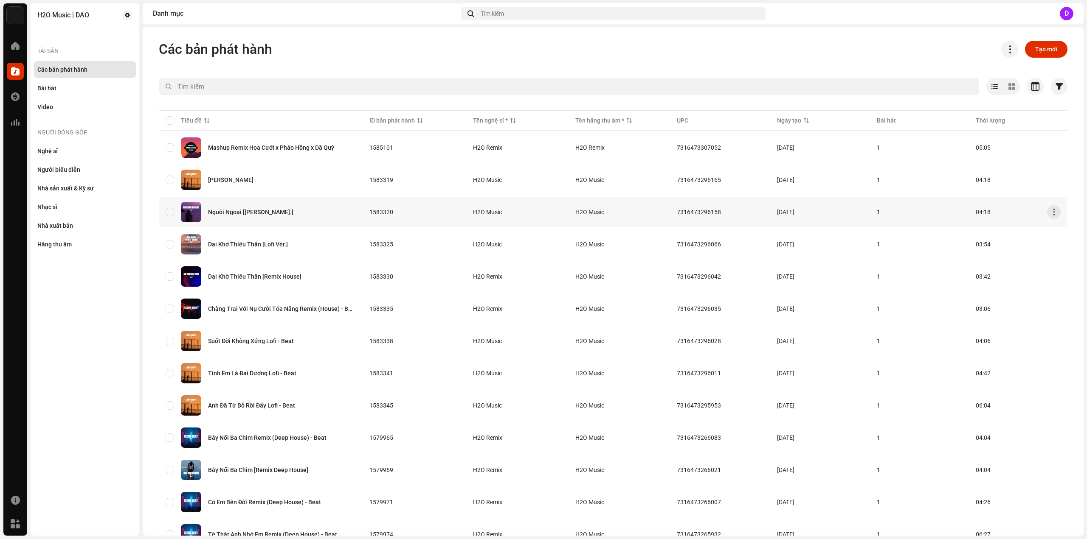
click at [249, 213] on div "Nguôi Ngoai [[PERSON_NAME].]" at bounding box center [250, 212] width 85 height 6
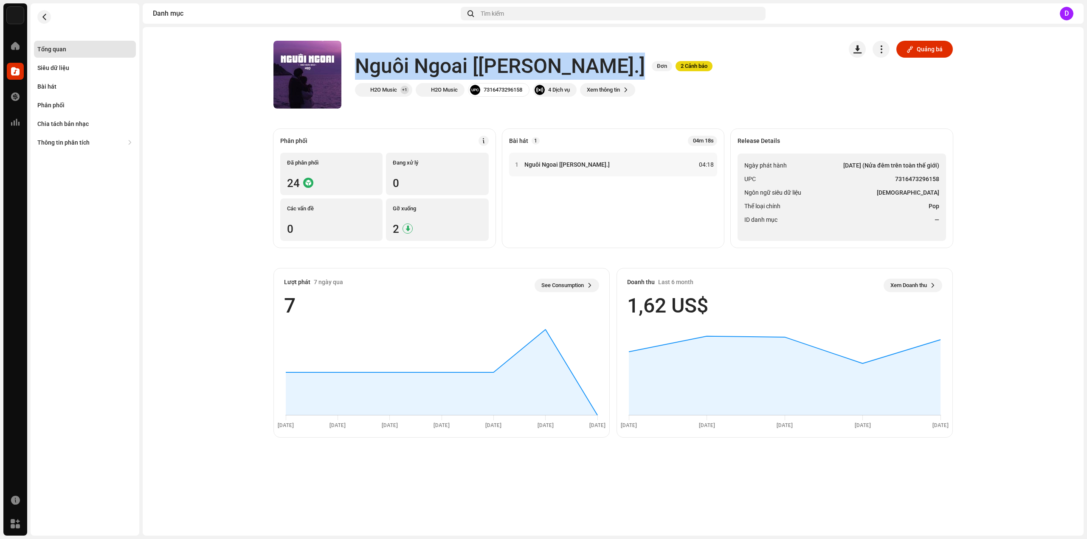
drag, startPoint x: 361, startPoint y: 64, endPoint x: 568, endPoint y: 59, distance: 207.6
click at [568, 59] on div "Nguôi Ngoai [[PERSON_NAME].] Đơn 2 Cảnh báo" at bounding box center [533, 66] width 357 height 27
drag, startPoint x: 863, startPoint y: 214, endPoint x: 889, endPoint y: 199, distance: 29.8
click at [864, 214] on ul "Ngày phát hành [DATE] (Nửa đêm trên toàn thế giới) UPC 7316473296158 Ngôn ngữ s…" at bounding box center [841, 197] width 208 height 87
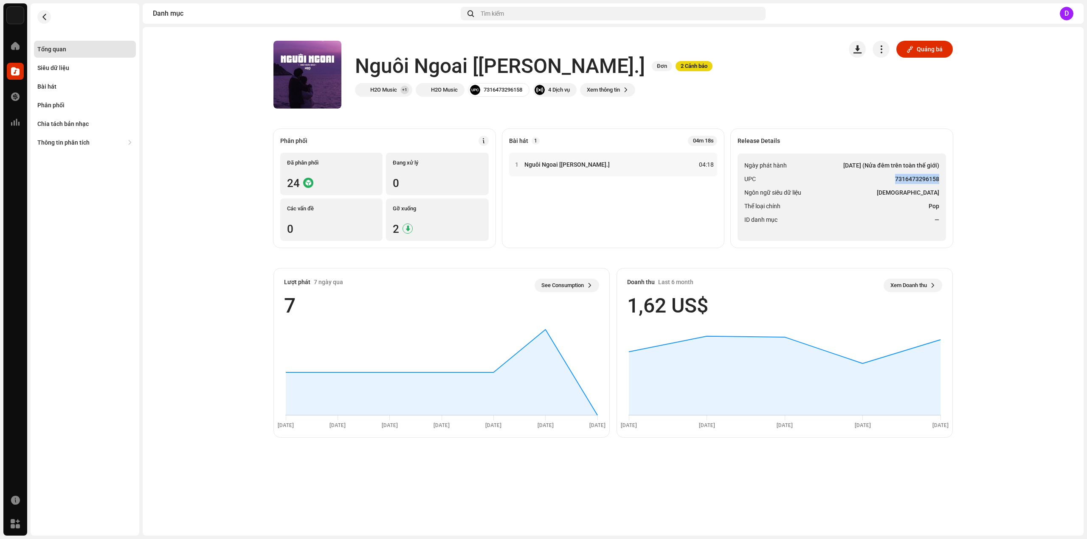
drag, startPoint x: 896, startPoint y: 178, endPoint x: 946, endPoint y: 179, distance: 50.9
click at [946, 179] on div "Release Details Ngày phát hành [DATE] (Nửa đêm trên toàn thế giới) UPC 73164732…" at bounding box center [841, 188] width 222 height 119
click at [60, 86] on div "Bài hát" at bounding box center [84, 86] width 95 height 7
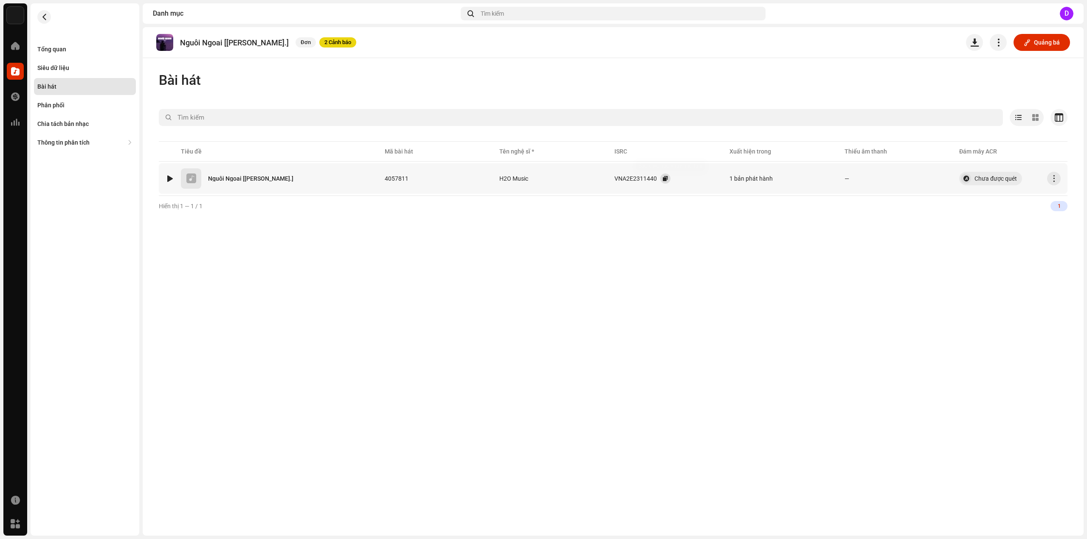
click at [663, 180] on span "button" at bounding box center [665, 178] width 5 height 7
click at [83, 52] on div "Tổng quan" at bounding box center [84, 49] width 95 height 7
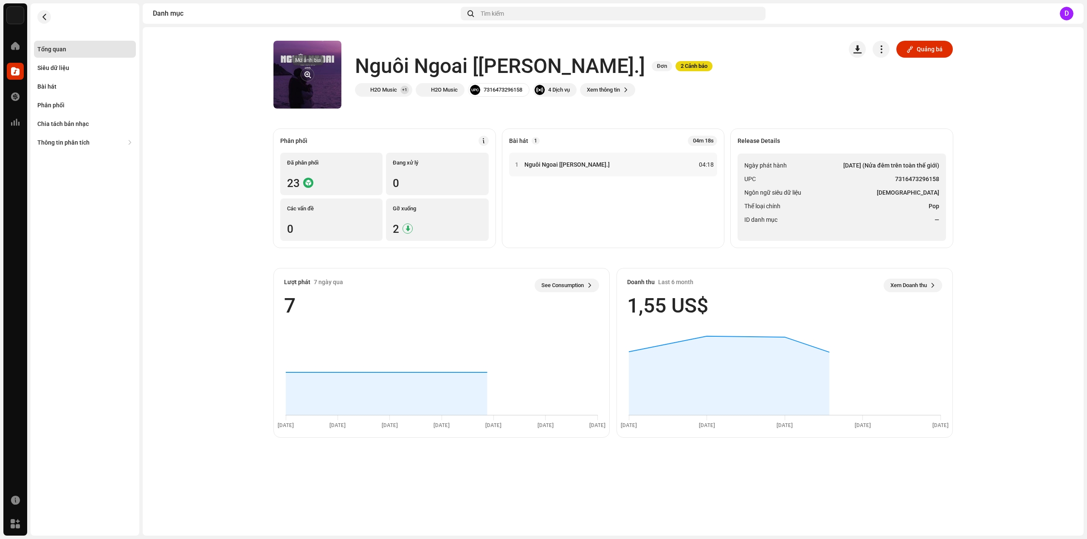
click at [304, 76] on span "button" at bounding box center [307, 74] width 6 height 7
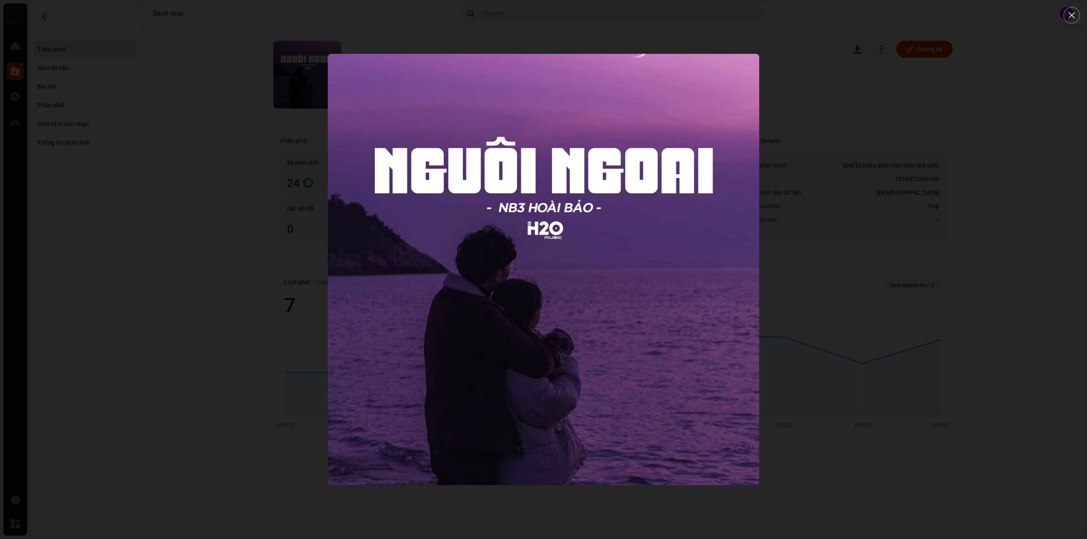
click at [105, 118] on div at bounding box center [543, 269] width 1087 height 539
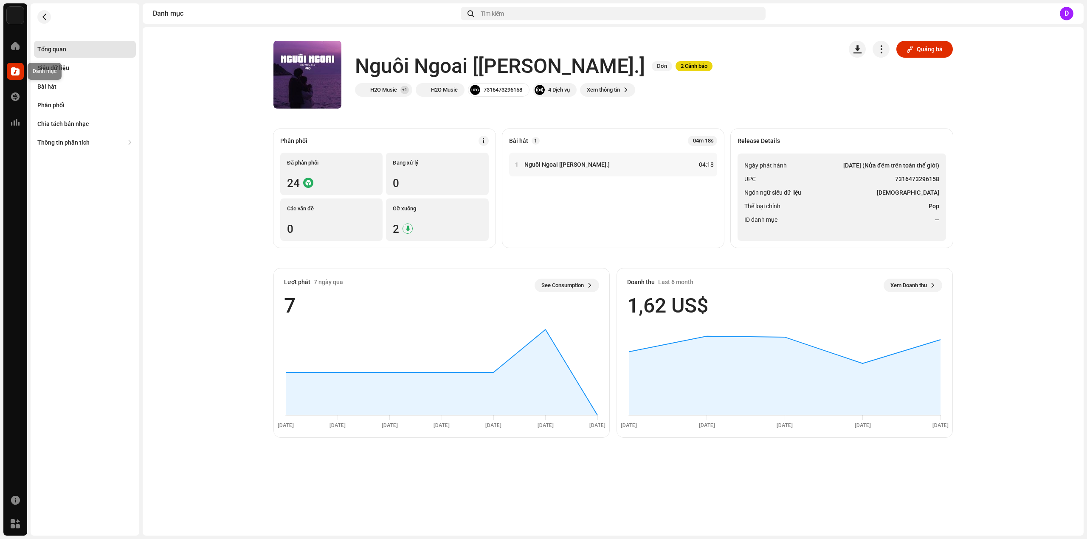
click at [20, 70] on div at bounding box center [15, 71] width 17 height 17
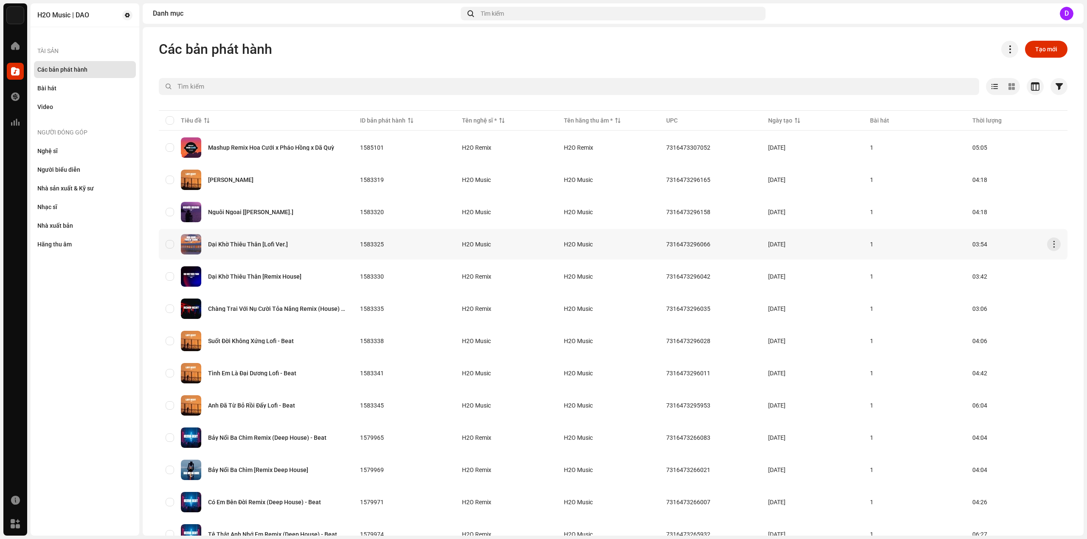
click at [270, 245] on div "Dại Khờ Thiêu Thân [Lofi Ver.]" at bounding box center [248, 245] width 80 height 6
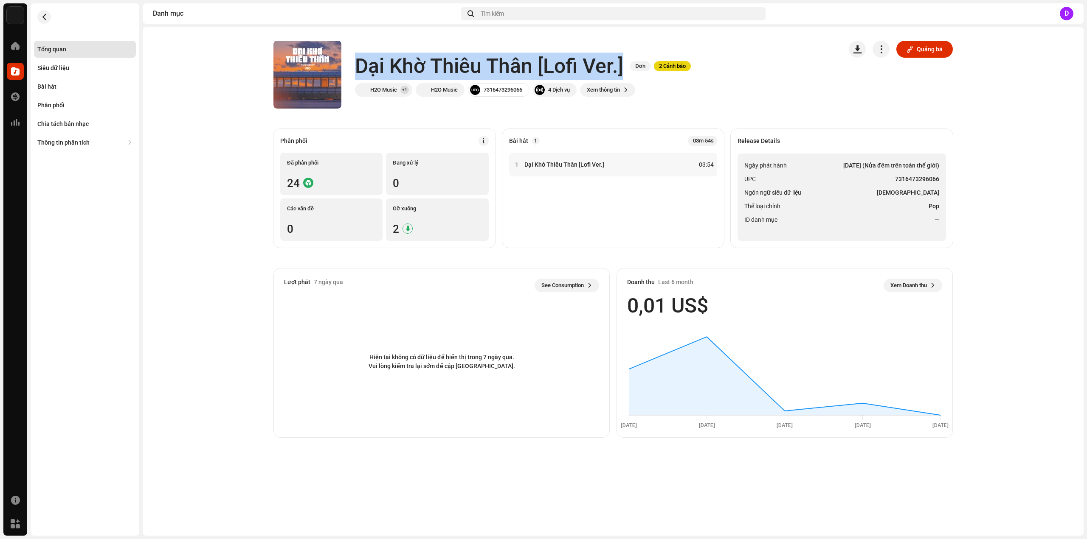
drag, startPoint x: 359, startPoint y: 63, endPoint x: 622, endPoint y: 65, distance: 263.6
click at [622, 65] on h1 "Dại Khờ Thiêu Thân [Lofi Ver.]" at bounding box center [489, 66] width 268 height 27
click at [412, 68] on h1 "Dại Khờ Thiêu Thân [Lofi Ver.]" at bounding box center [489, 66] width 268 height 27
drag, startPoint x: 359, startPoint y: 60, endPoint x: 529, endPoint y: 62, distance: 169.4
click at [529, 62] on h1 "Dại Khờ Thiêu Thân [Lofi Ver.]" at bounding box center [489, 66] width 268 height 27
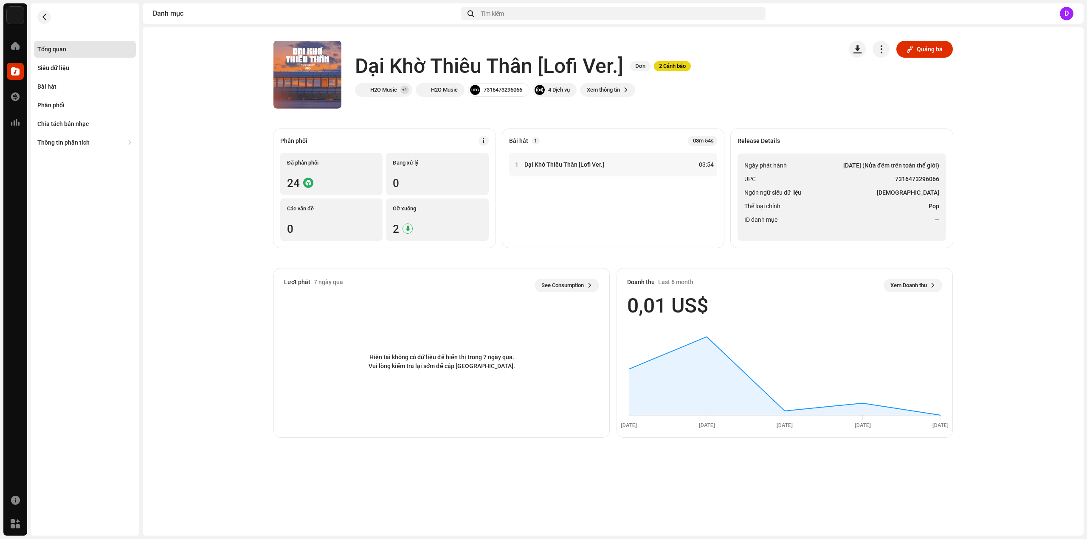
click at [876, 152] on div "Release Details Ngày phát hành [DATE] (Nửa đêm trên toàn thế giới) UPC 73164732…" at bounding box center [841, 188] width 222 height 119
drag, startPoint x: 896, startPoint y: 178, endPoint x: 937, endPoint y: 180, distance: 41.2
click at [939, 180] on ul "Ngày phát hành [DATE] (Nửa đêm trên toàn thế giới) UPC 7316473296066 Ngôn ngữ s…" at bounding box center [841, 197] width 208 height 87
click at [61, 86] on div "Bài hát" at bounding box center [84, 86] width 95 height 7
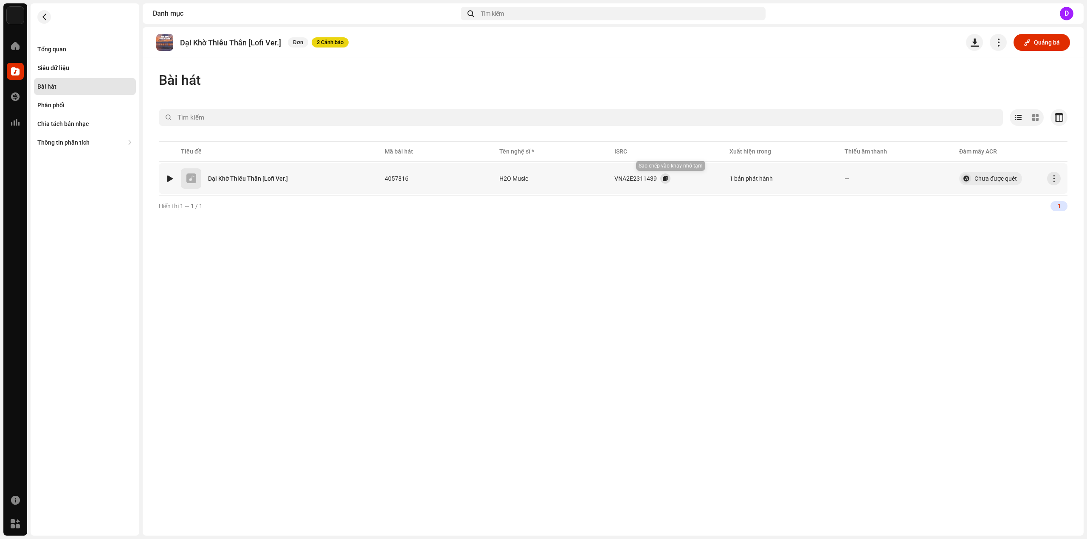
click at [666, 181] on button "button" at bounding box center [665, 179] width 10 height 10
drag, startPoint x: 180, startPoint y: 42, endPoint x: 245, endPoint y: 43, distance: 64.9
click at [245, 43] on p "Dại Khờ Thiêu Thân [Lofi Ver.]" at bounding box center [230, 42] width 101 height 9
click at [74, 55] on div "Tổng quan" at bounding box center [85, 49] width 102 height 17
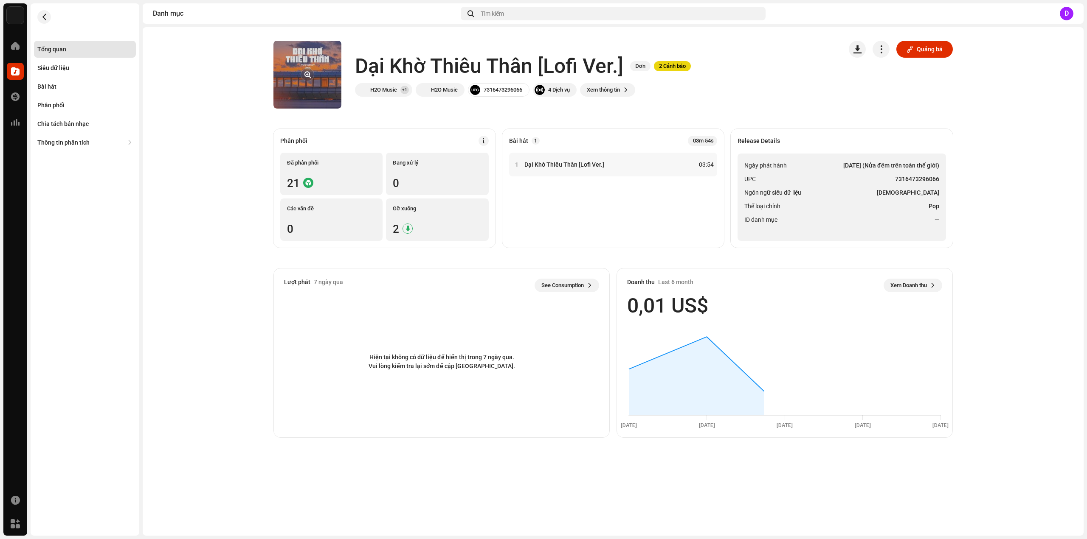
click at [318, 80] on re-a-cover at bounding box center [307, 75] width 68 height 68
click at [304, 71] on span "button" at bounding box center [307, 74] width 6 height 7
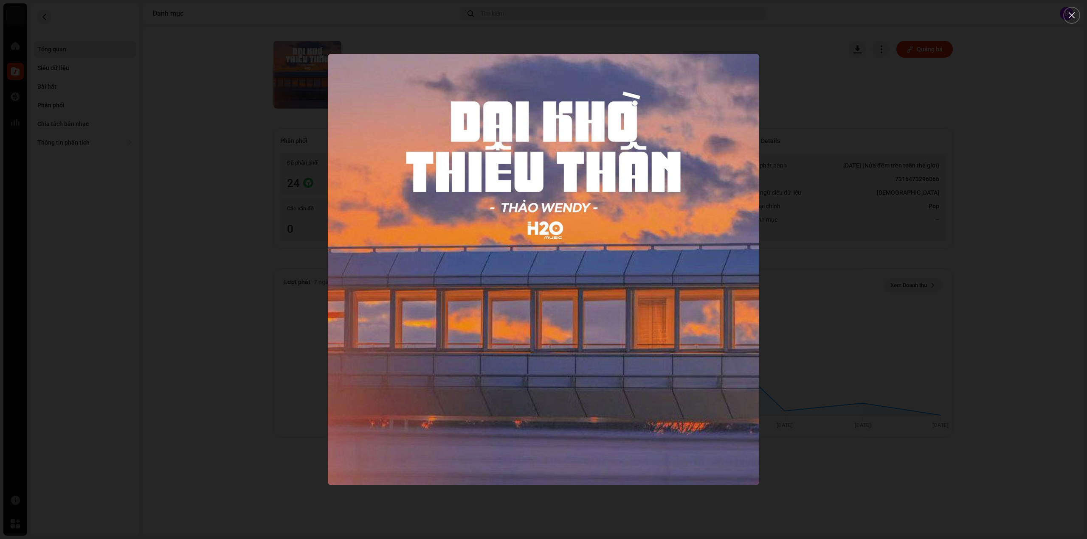
click at [218, 142] on div at bounding box center [543, 269] width 1087 height 539
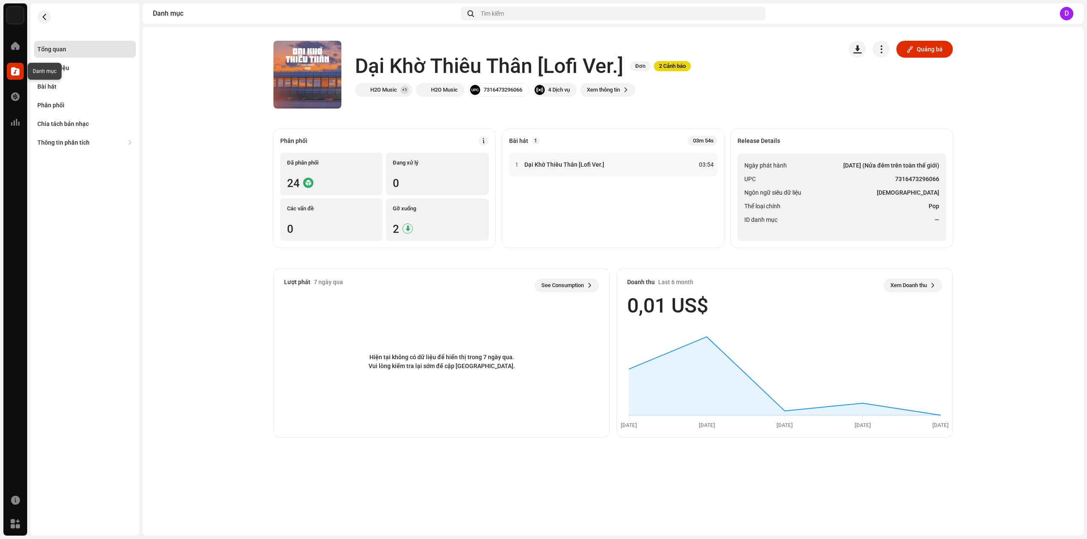
click at [13, 69] on span at bounding box center [15, 71] width 8 height 7
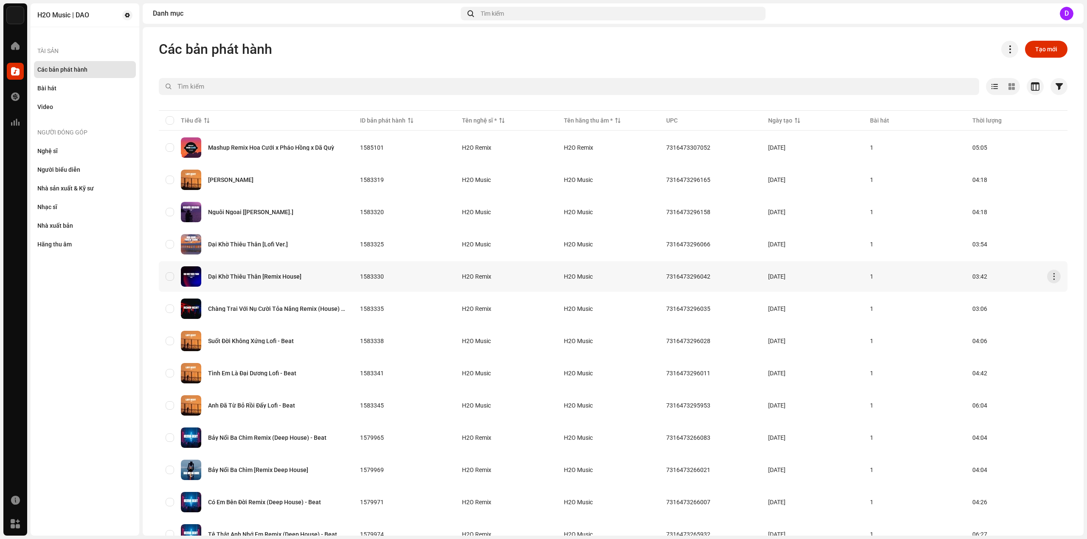
click at [272, 276] on div "Dại Khờ Thiêu Thân [Remix House]" at bounding box center [254, 277] width 93 height 6
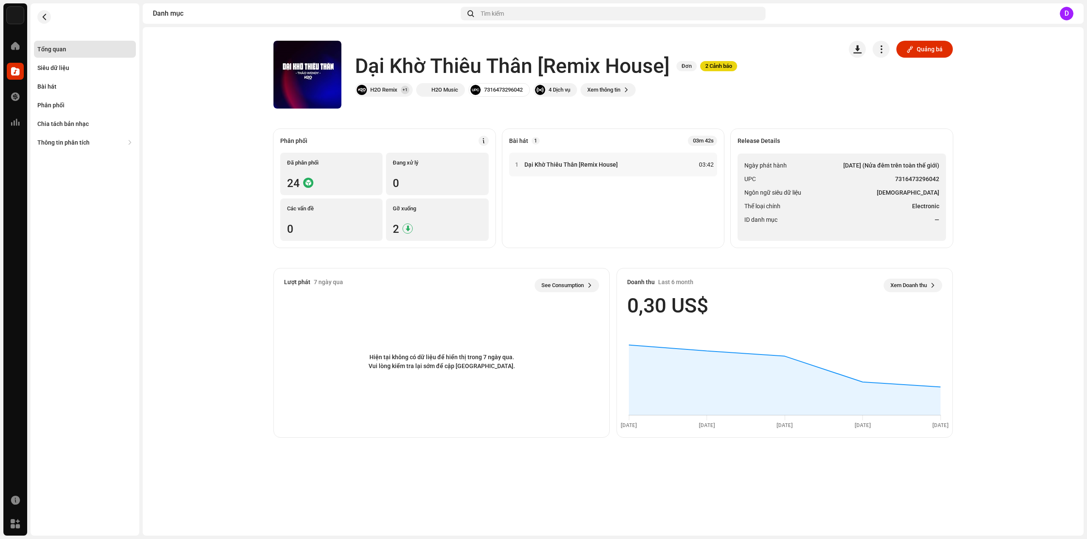
drag, startPoint x: 851, startPoint y: 187, endPoint x: 789, endPoint y: 173, distance: 63.2
click at [851, 187] on ul "Ngày phát hành [DATE] (Nửa đêm trên toàn thế giới) UPC 7316473296042 Ngôn ngữ s…" at bounding box center [841, 197] width 208 height 87
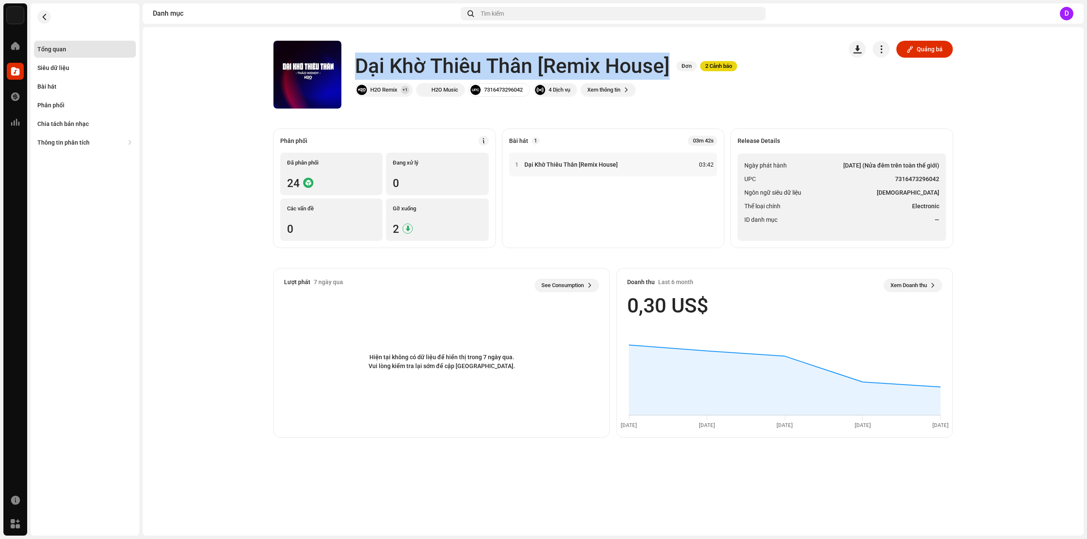
drag, startPoint x: 359, startPoint y: 64, endPoint x: 673, endPoint y: 74, distance: 313.8
click at [673, 74] on div "Dại Khờ Thiêu Thân [Remix House] Đơn 2 Cảnh báo" at bounding box center [546, 66] width 382 height 27
click at [388, 60] on h1 "Dại Khờ Thiêu Thân [Remix House]" at bounding box center [512, 66] width 315 height 27
drag, startPoint x: 357, startPoint y: 66, endPoint x: 528, endPoint y: 71, distance: 171.1
click at [528, 71] on h1 "Dại Khờ Thiêu Thân [Remix House]" at bounding box center [512, 66] width 315 height 27
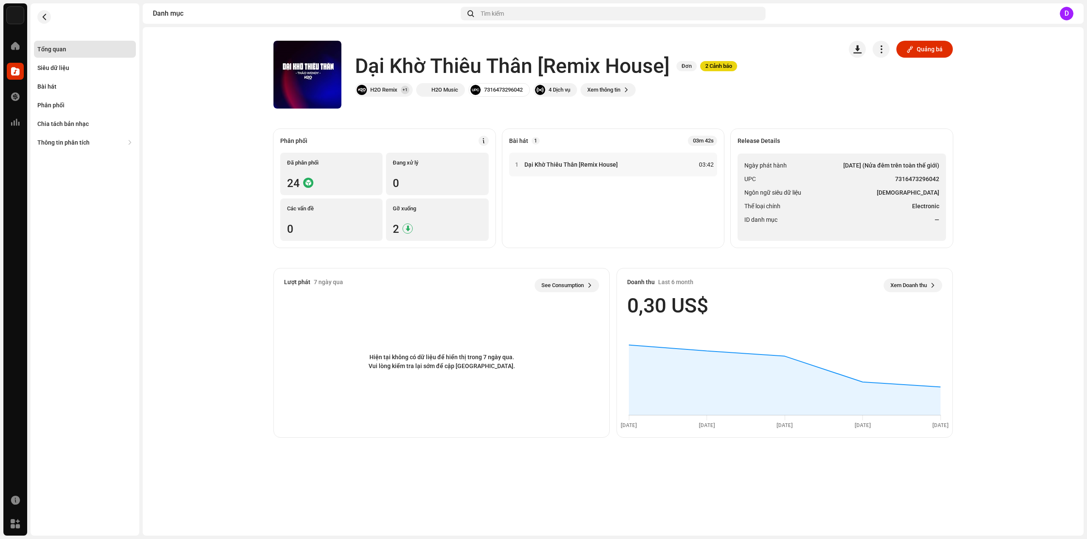
drag, startPoint x: 821, startPoint y: 199, endPoint x: 912, endPoint y: 198, distance: 90.8
click at [823, 199] on ul "Ngày phát hành [DATE] (Nửa đêm trên toàn thế giới) UPC 7316473296042 Ngôn ngữ s…" at bounding box center [841, 197] width 208 height 87
drag, startPoint x: 896, startPoint y: 181, endPoint x: 940, endPoint y: 181, distance: 44.1
click at [940, 181] on ul "Ngày phát hành [DATE] (Nửa đêm trên toàn thế giới) UPC 7316473296042 Ngôn ngữ s…" at bounding box center [841, 197] width 208 height 87
click at [54, 88] on div "Bài hát" at bounding box center [46, 86] width 19 height 7
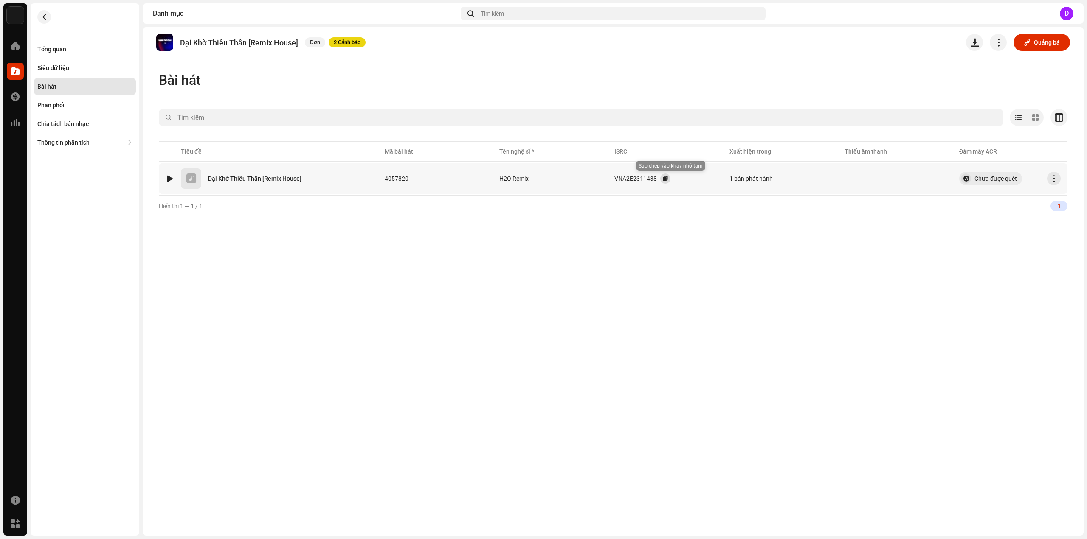
click at [667, 179] on button "button" at bounding box center [665, 179] width 10 height 10
click at [77, 55] on div "Tổng quan" at bounding box center [85, 49] width 102 height 17
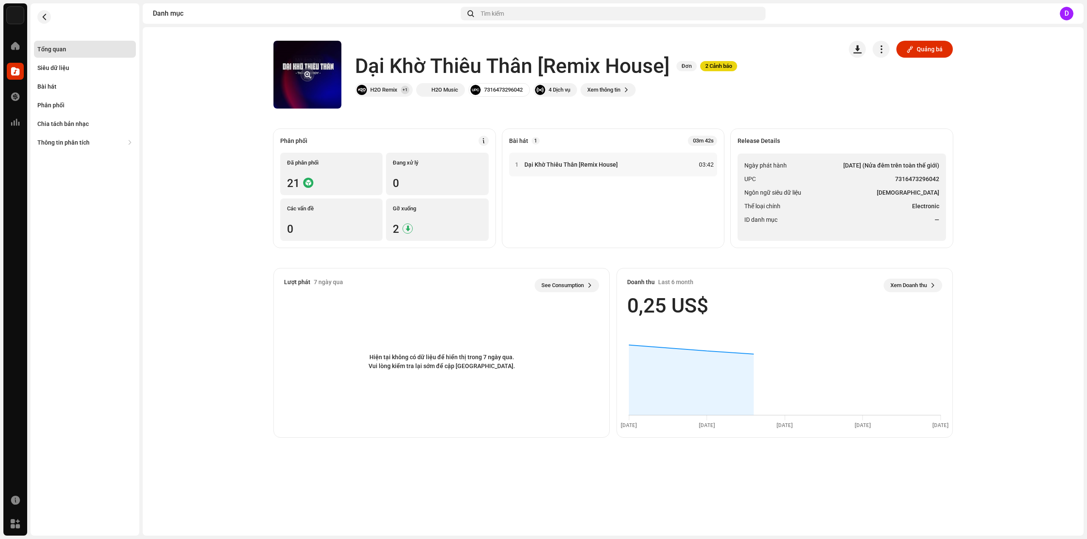
click at [305, 80] on button "button" at bounding box center [307, 75] width 14 height 14
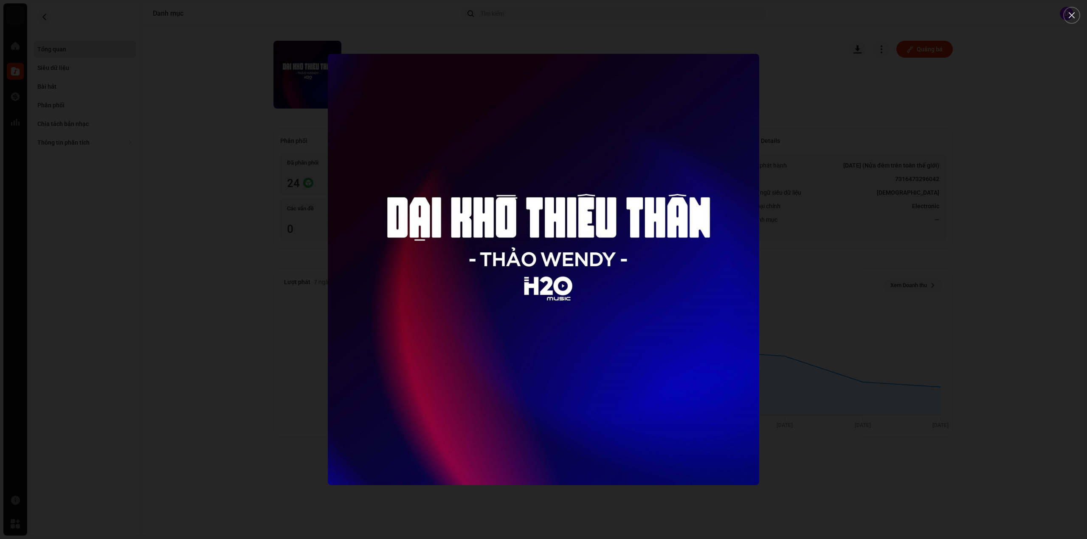
drag, startPoint x: 218, startPoint y: 113, endPoint x: 212, endPoint y: 115, distance: 6.5
click at [218, 114] on div at bounding box center [543, 269] width 1087 height 539
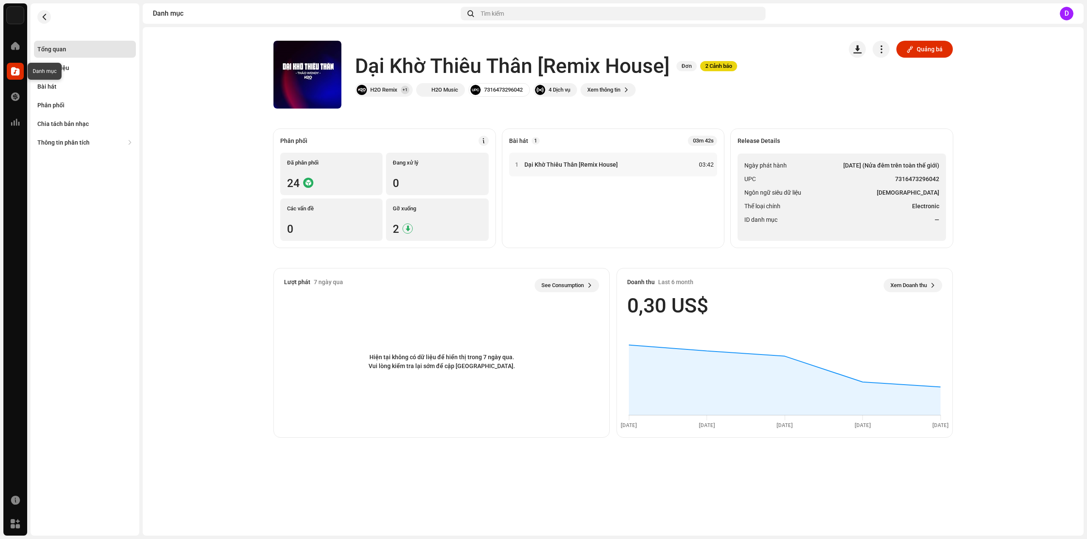
click at [15, 70] on span at bounding box center [15, 71] width 8 height 7
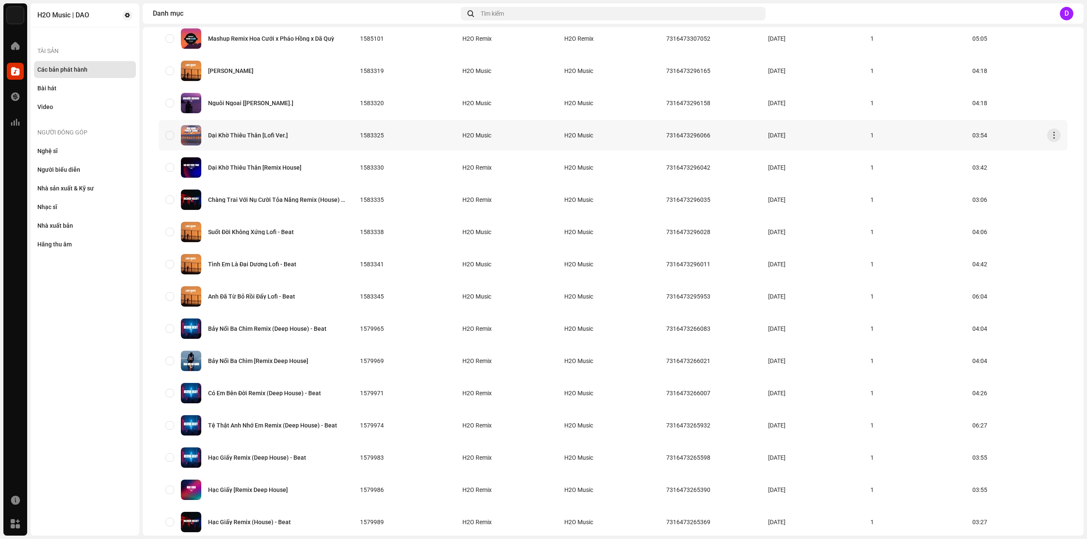
scroll to position [42, 0]
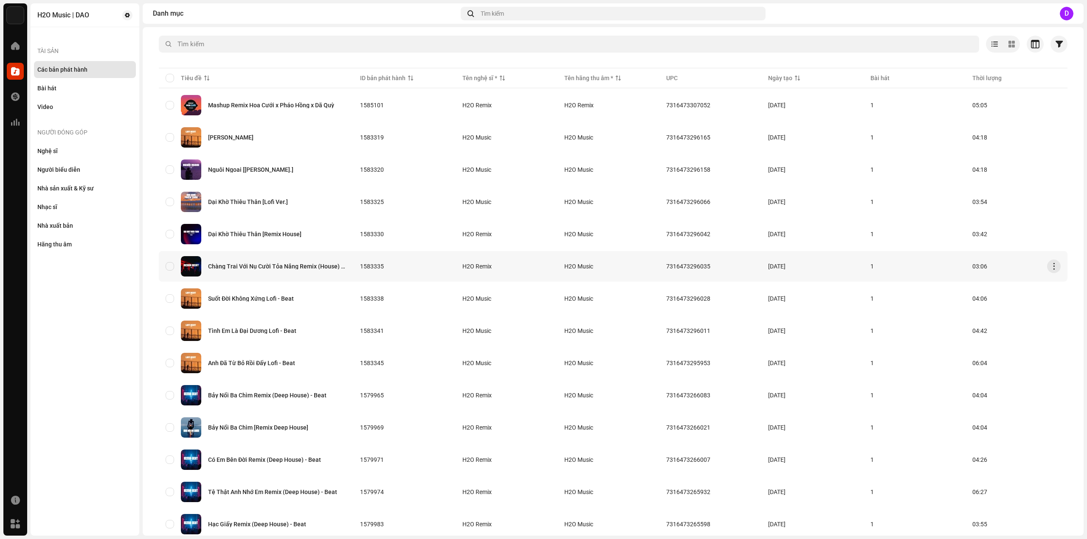
click at [277, 262] on div "Chàng Trai Với Nụ Cười Tỏa Nắng Remix (House) - Beat" at bounding box center [256, 266] width 181 height 20
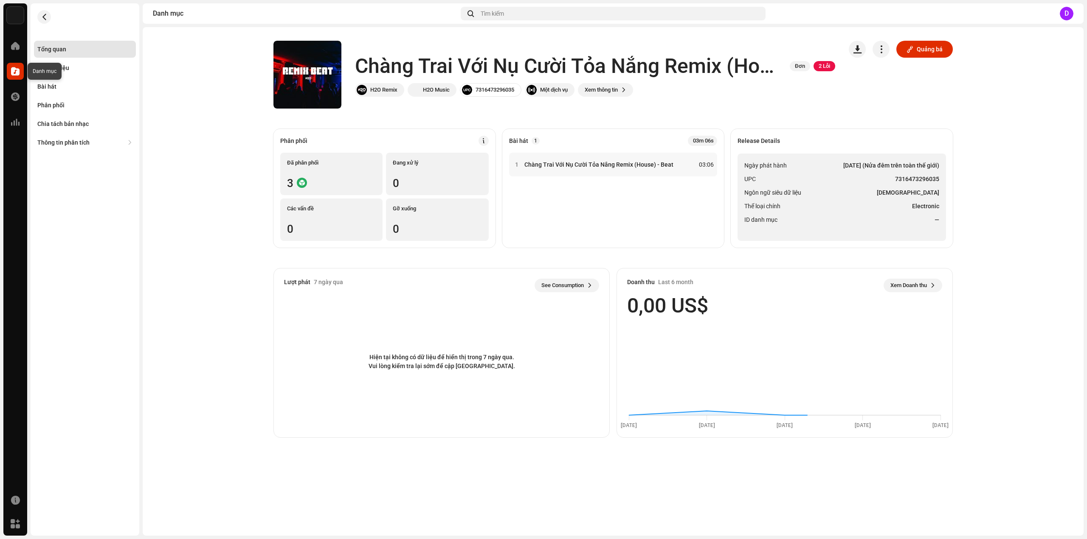
click at [16, 71] on span at bounding box center [15, 71] width 8 height 7
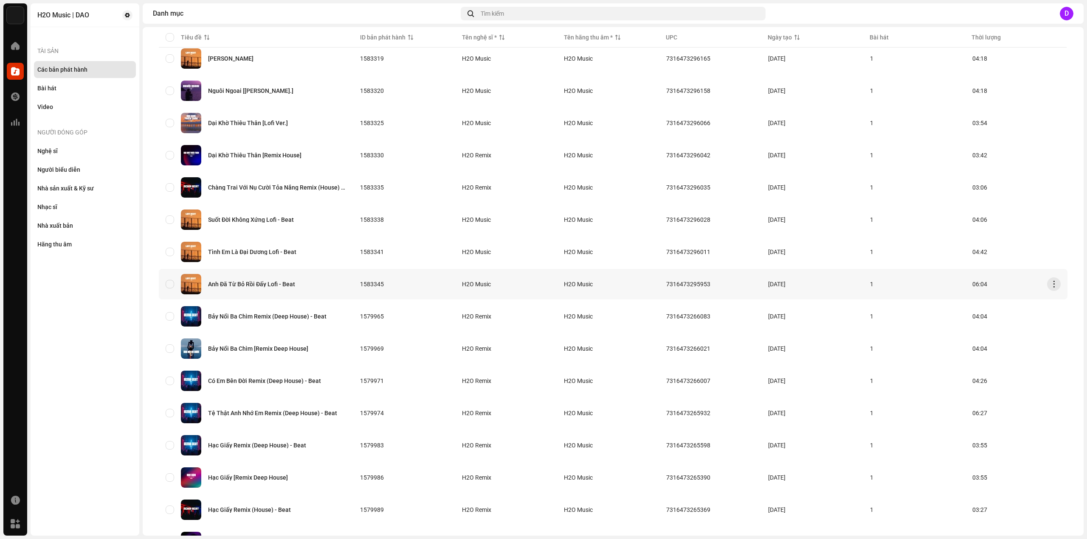
scroll to position [127, 0]
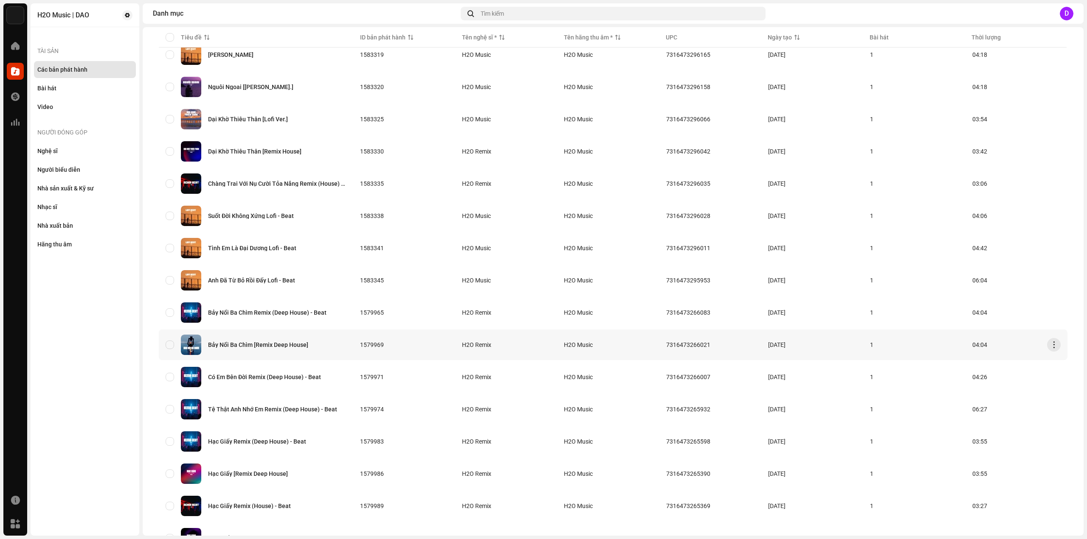
click at [286, 340] on div "Bảy Nổi Ba Chìm [Remix Deep House]" at bounding box center [256, 345] width 181 height 20
